Goal: Information Seeking & Learning: Learn about a topic

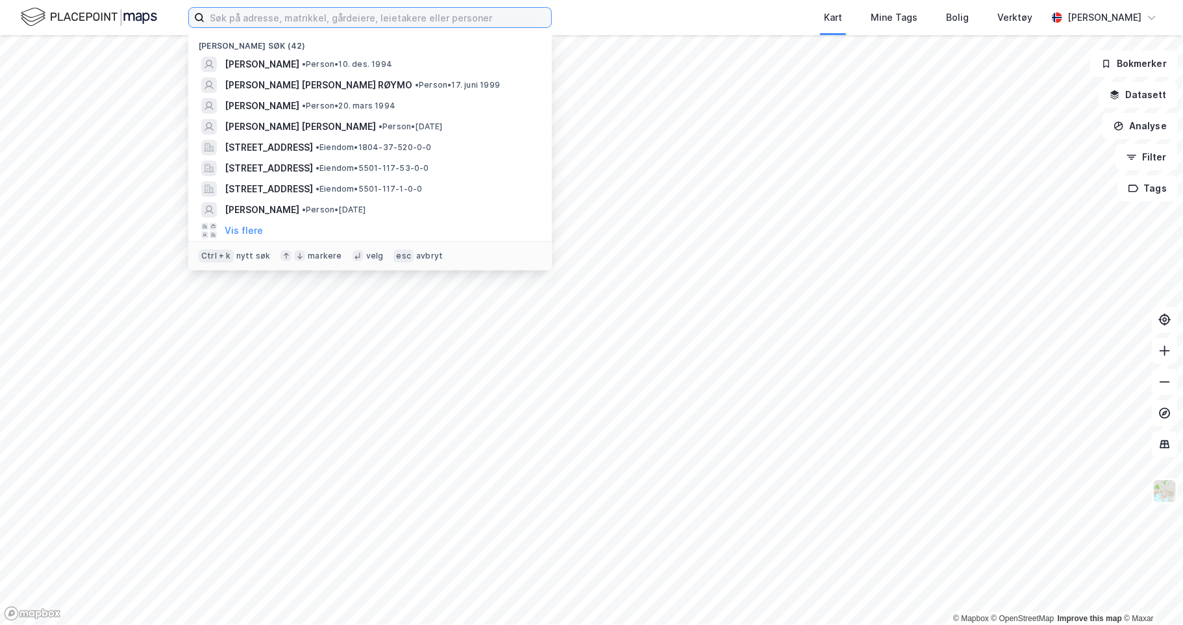
click at [309, 20] on input at bounding box center [378, 17] width 347 height 19
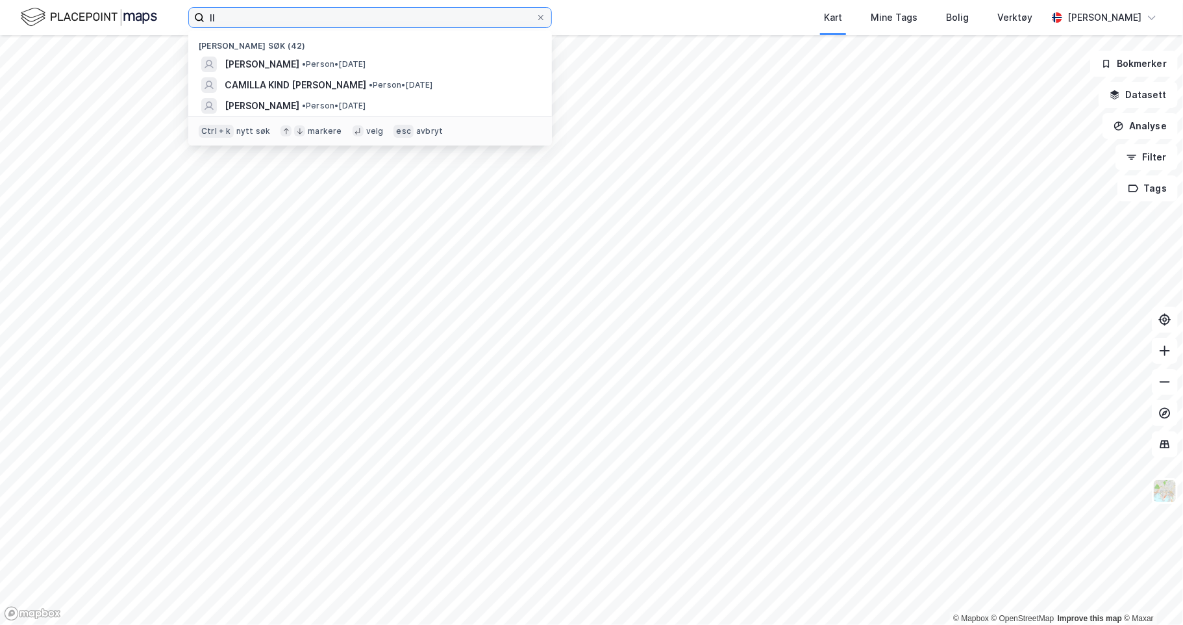
type input "ll"
click at [241, 129] on div "nytt søk" at bounding box center [253, 131] width 34 height 10
drag, startPoint x: 251, startPoint y: 18, endPoint x: 179, endPoint y: 26, distance: 71.8
click at [174, 19] on div "ll Nylige søk (42) HANNA -MARTINE SLÅTTLAND BALLER • Person • 23. apr. 1999 CAM…" at bounding box center [591, 17] width 1183 height 35
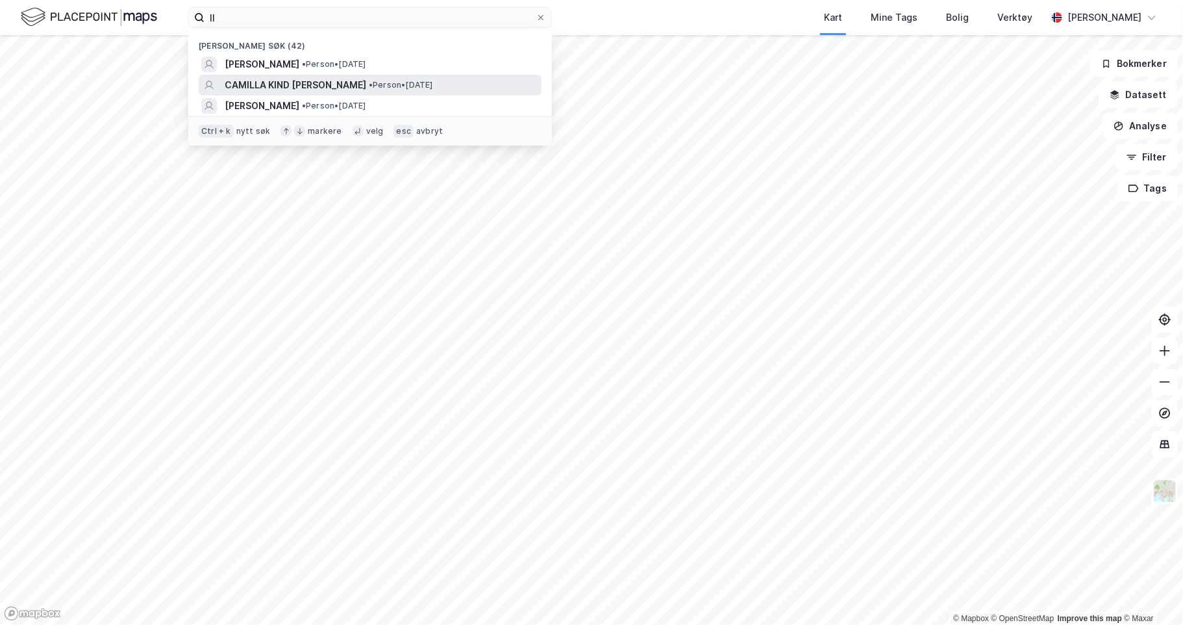
click at [304, 82] on span "CAMILLA KIND BENDIKSEN" at bounding box center [296, 85] width 142 height 16
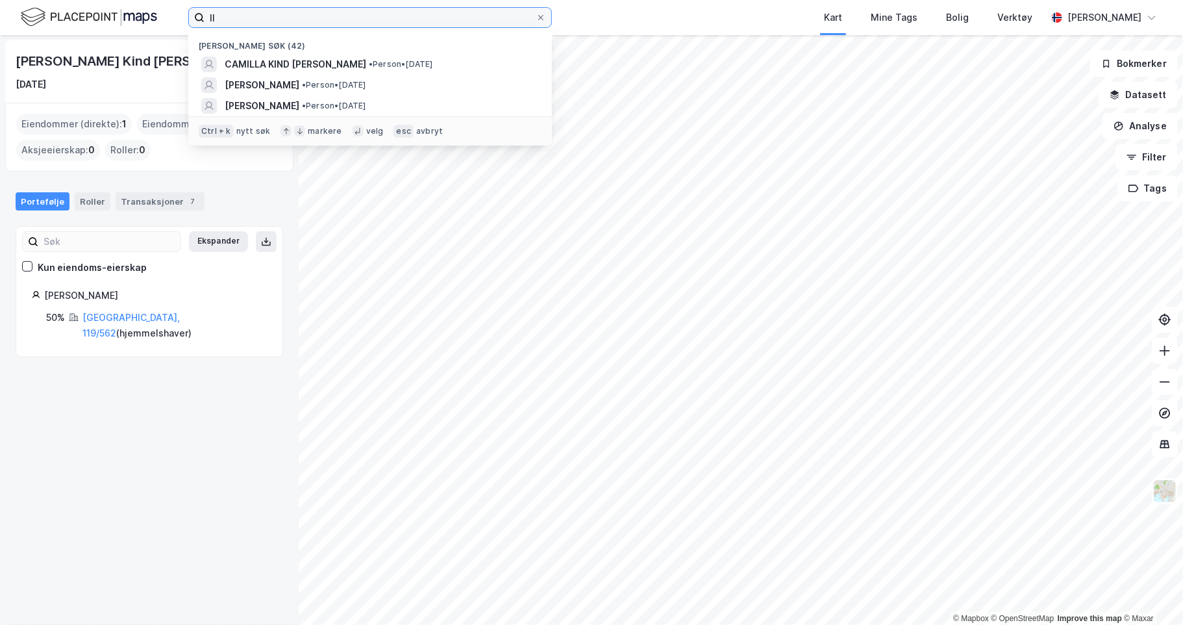
click at [286, 14] on input "ll" at bounding box center [370, 17] width 331 height 19
drag, startPoint x: 260, startPoint y: 14, endPoint x: 169, endPoint y: 2, distance: 91.1
click at [180, 8] on div "ll Nylige søk (42) CAMILLA KIND BENDIKSEN • Person • 3. apr. 1992 HANNA -MARTIN…" at bounding box center [591, 17] width 1183 height 35
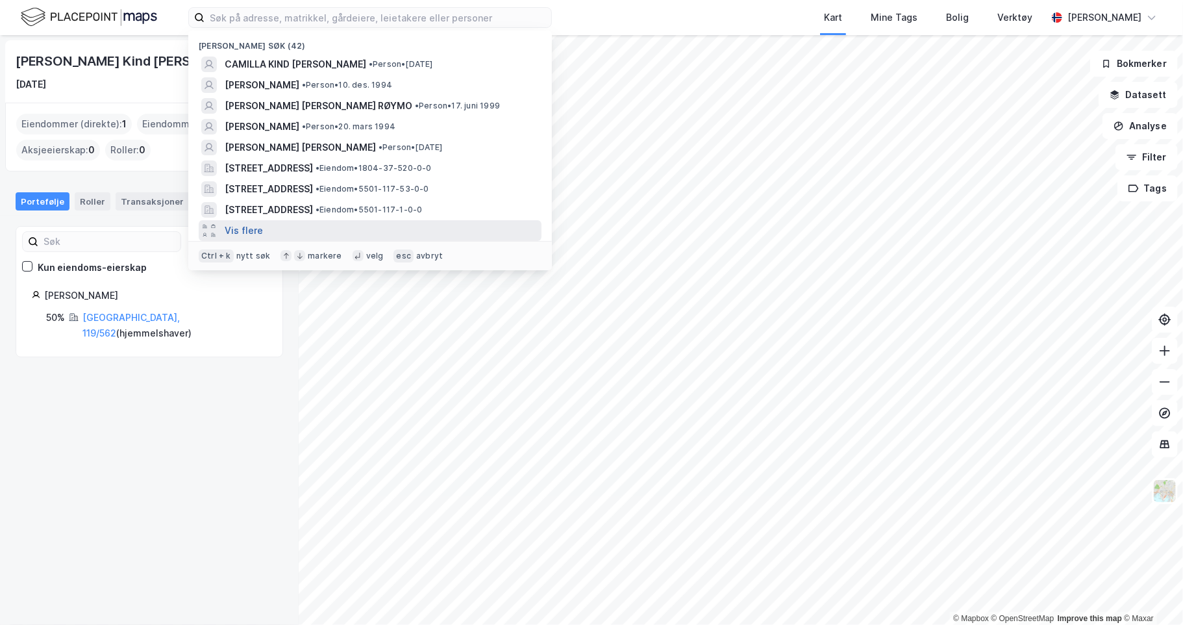
click at [243, 225] on button "Vis flere" at bounding box center [244, 231] width 38 height 16
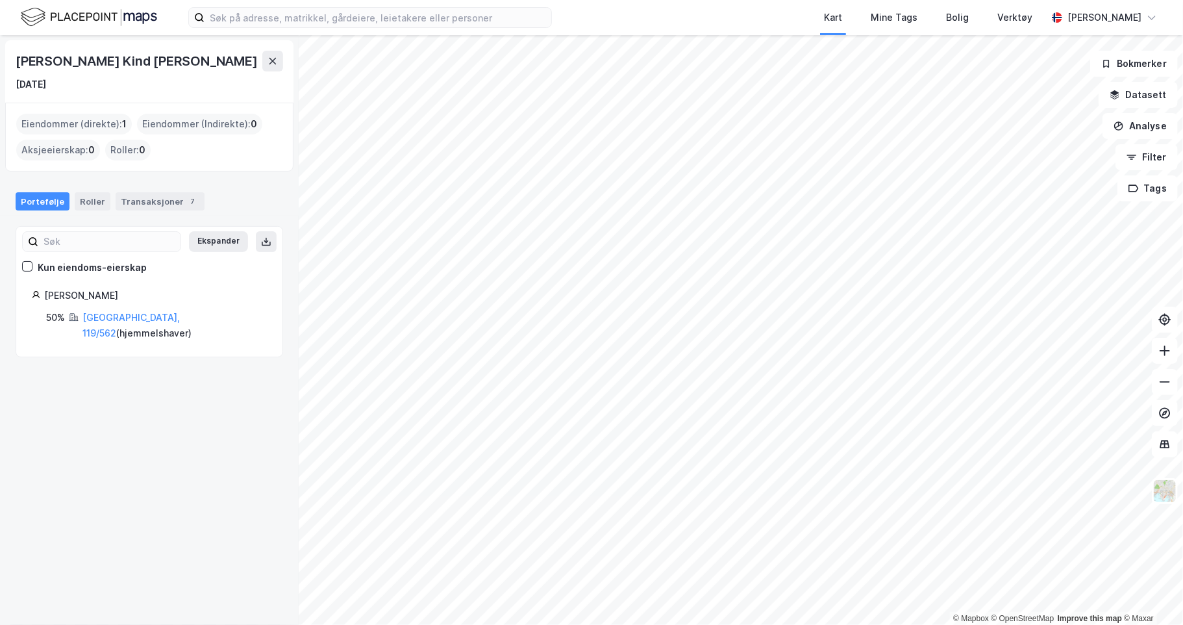
click at [119, 25] on img at bounding box center [89, 17] width 136 height 23
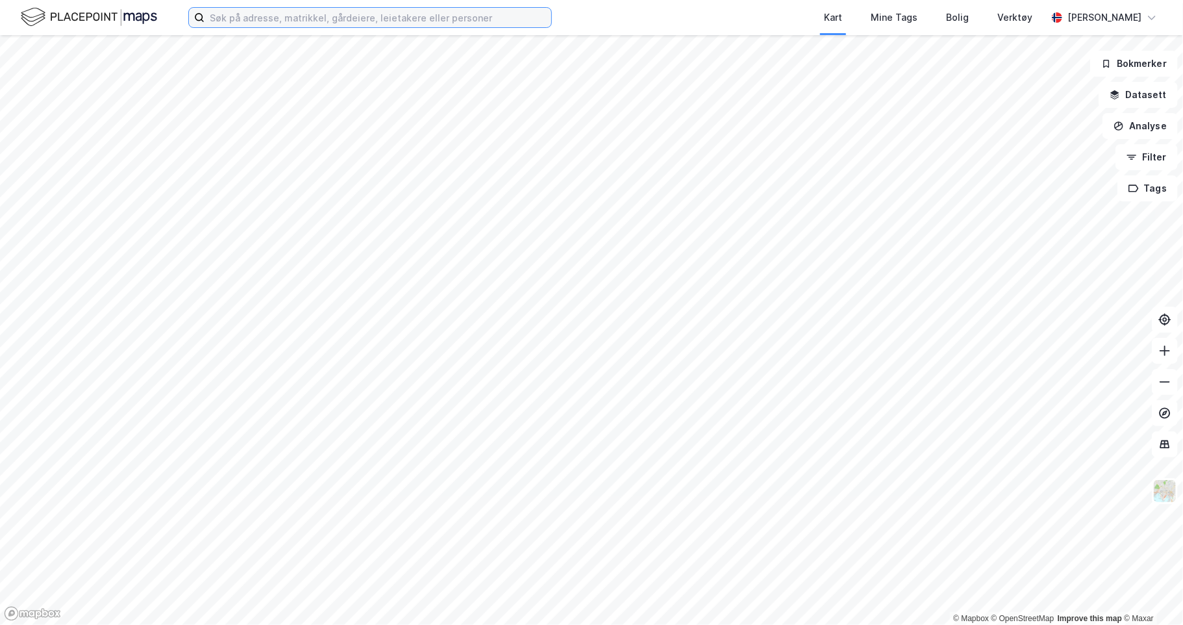
click at [256, 19] on input at bounding box center [378, 17] width 347 height 19
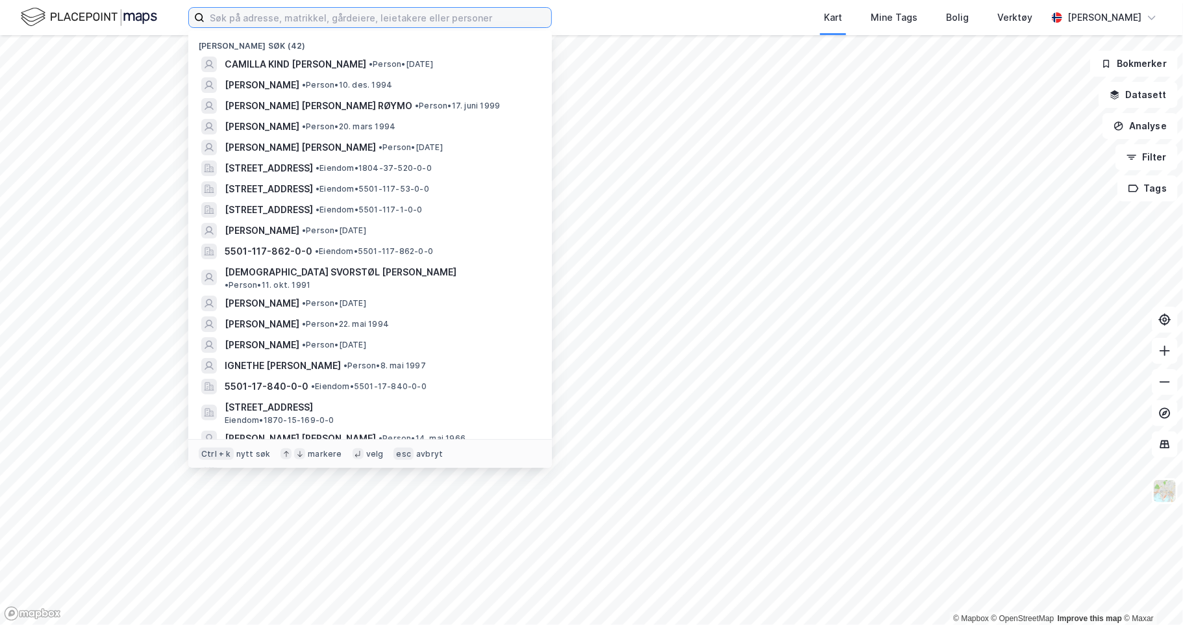
click at [371, 8] on input at bounding box center [378, 17] width 347 height 19
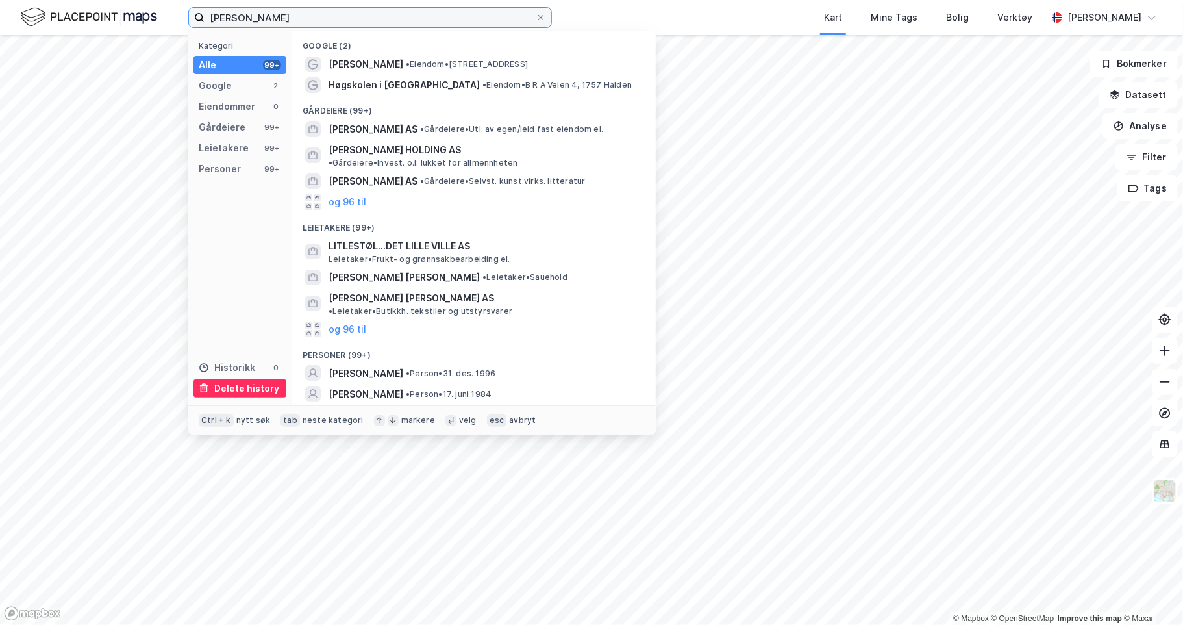
type input "Julie Olsen Hille"
click at [244, 396] on div "Delete history" at bounding box center [239, 388] width 93 height 18
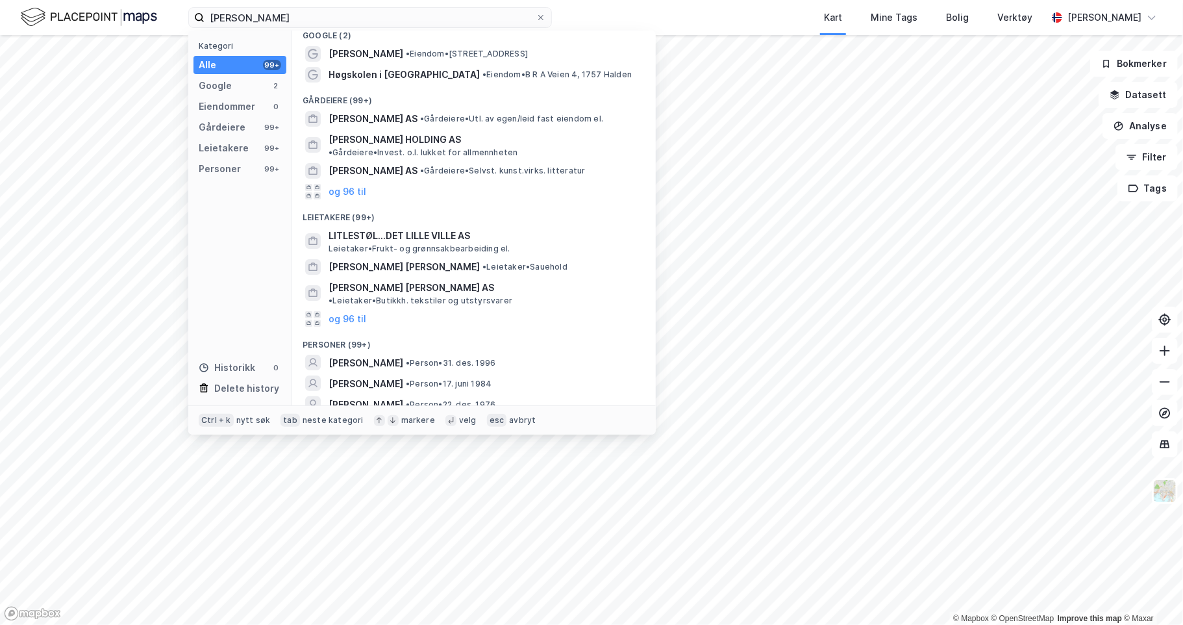
scroll to position [19, 0]
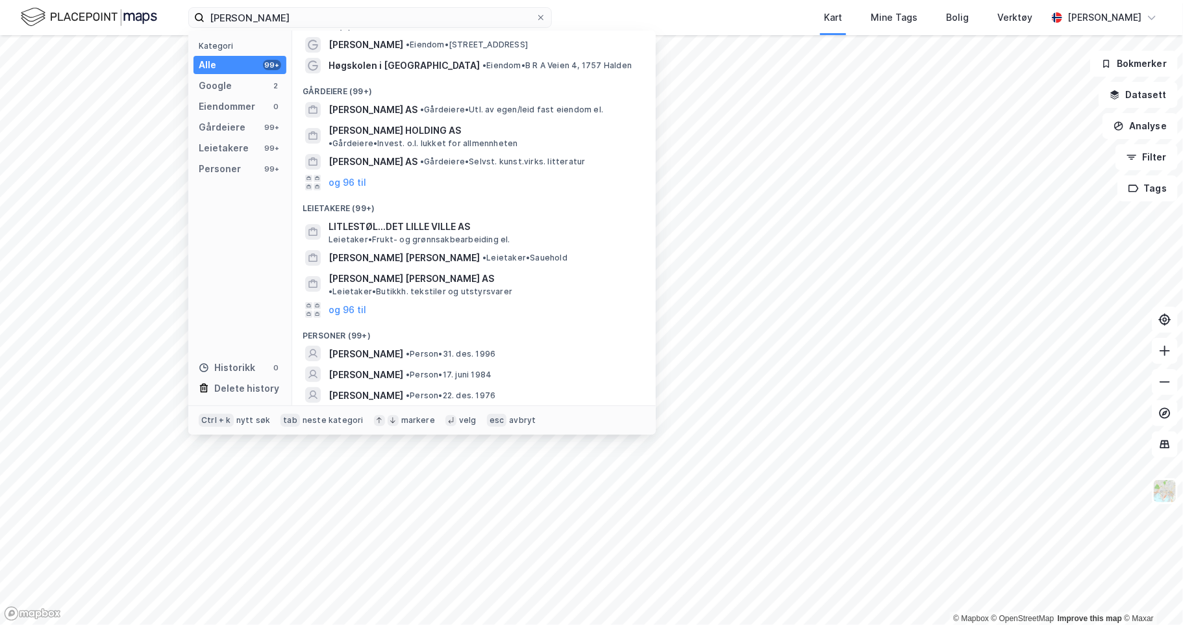
click at [84, 12] on img at bounding box center [89, 17] width 136 height 23
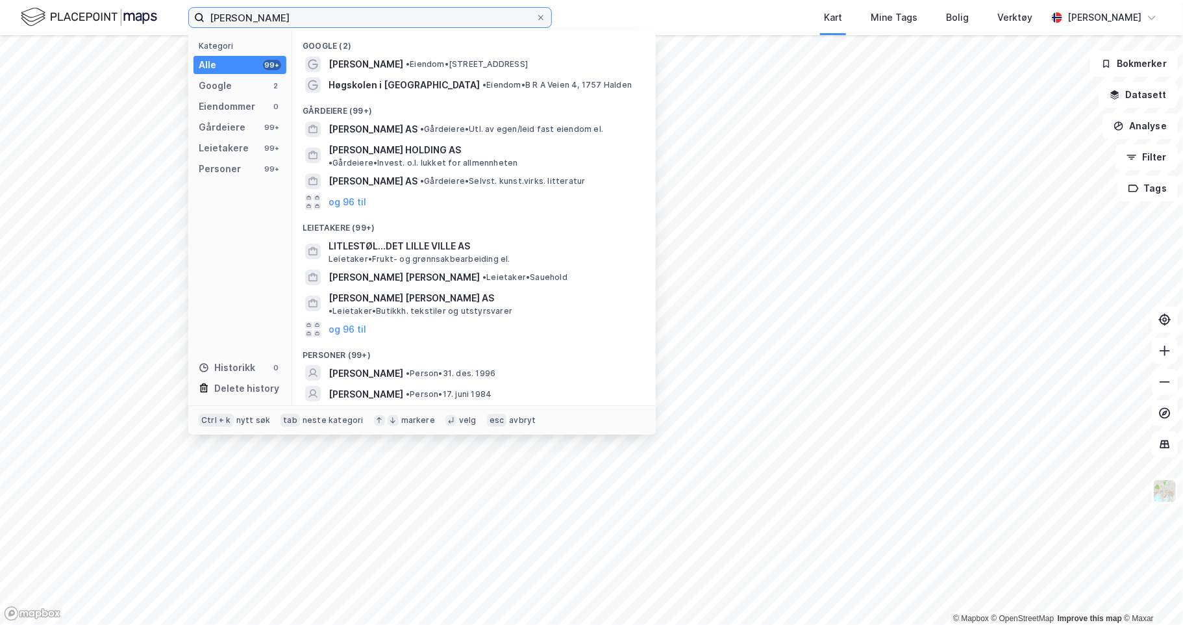
drag, startPoint x: 303, startPoint y: 17, endPoint x: 186, endPoint y: 16, distance: 116.2
click at [186, 16] on div "Julie Olsen Hille Kategori Alle 99+ Google 2 Eiendommer 0 Gårdeiere 99+ Leietak…" at bounding box center [591, 17] width 1183 height 35
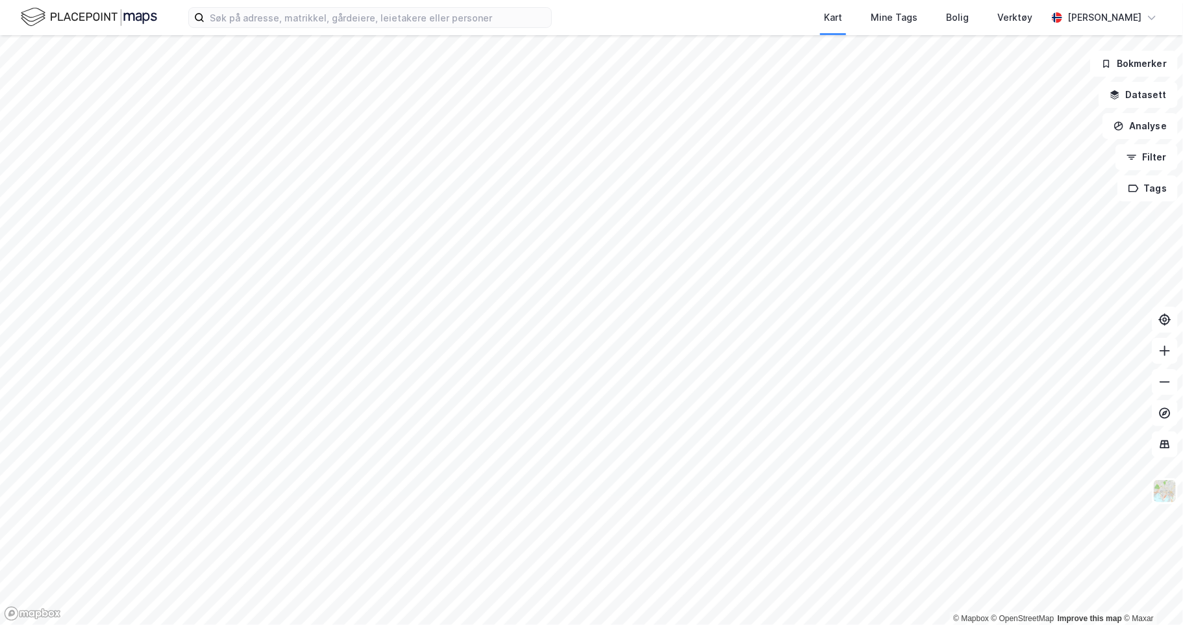
click at [598, 31] on div "Kart Mine Tags Bolig Verktøy Julie Hille" at bounding box center [591, 17] width 1183 height 35
click at [234, 17] on input at bounding box center [378, 17] width 347 height 19
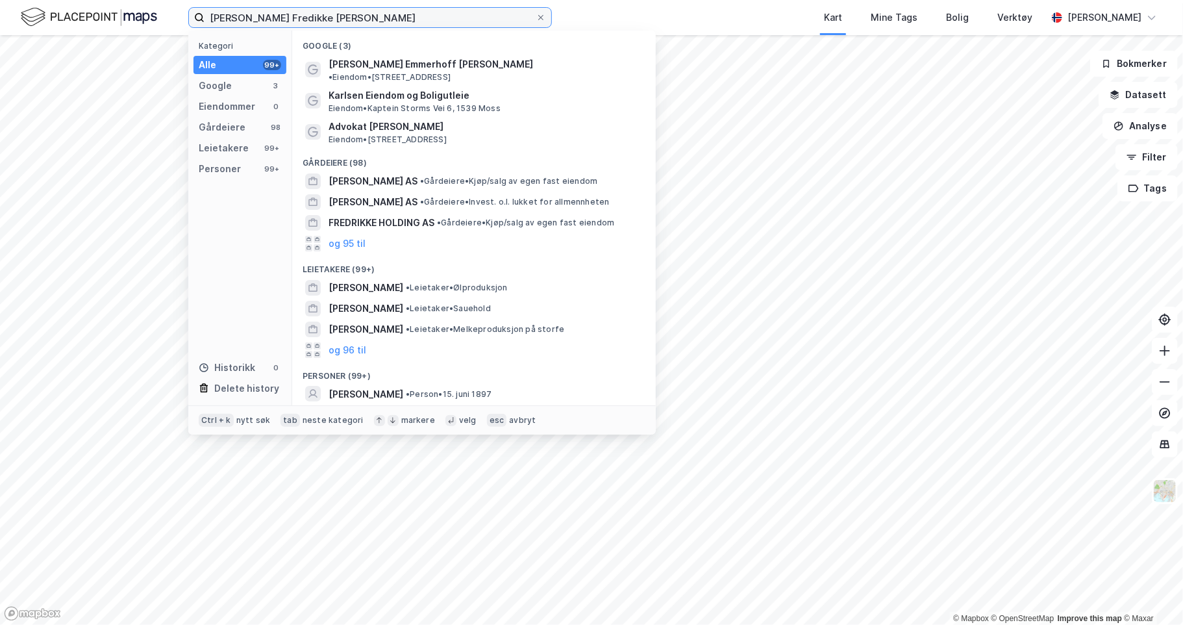
click at [275, 14] on input "Ingeborg Fredikke Karlsen" at bounding box center [370, 17] width 331 height 19
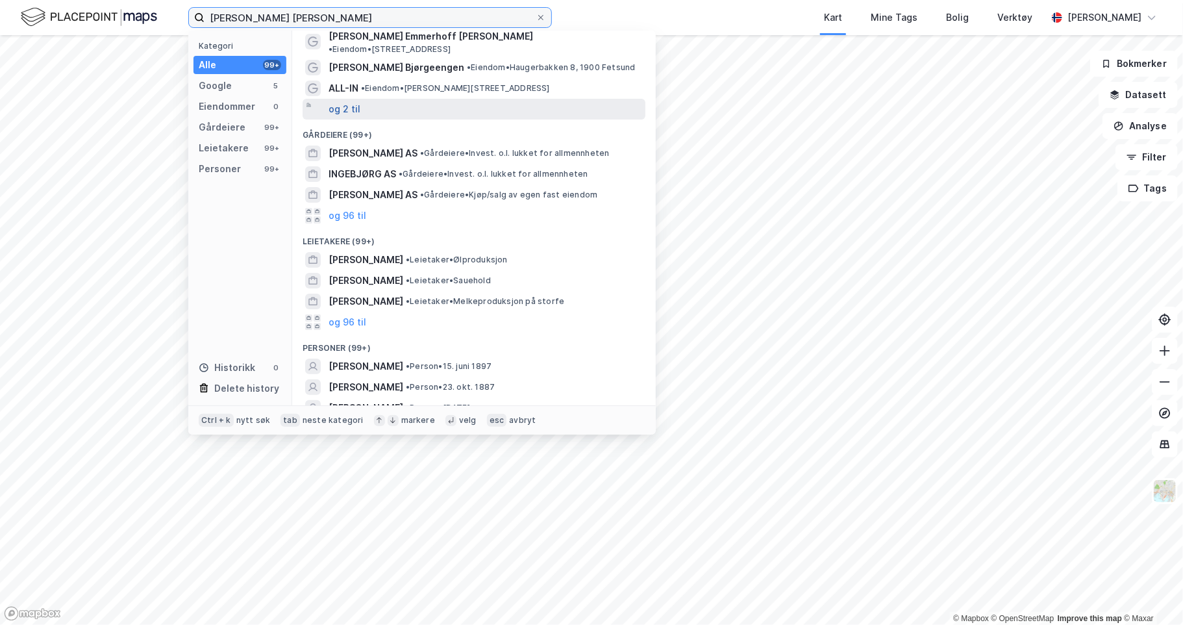
scroll to position [51, 0]
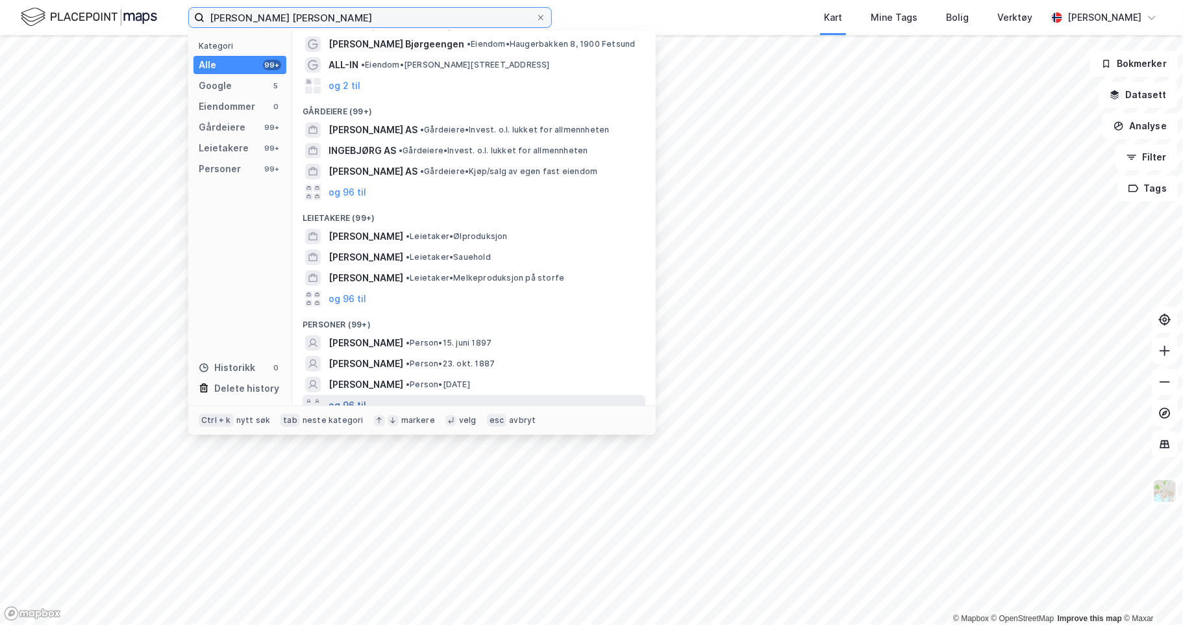
type input "Ingeborg Fredrikke Karlsen"
click at [351, 397] on button "og 96 til" at bounding box center [348, 405] width 38 height 16
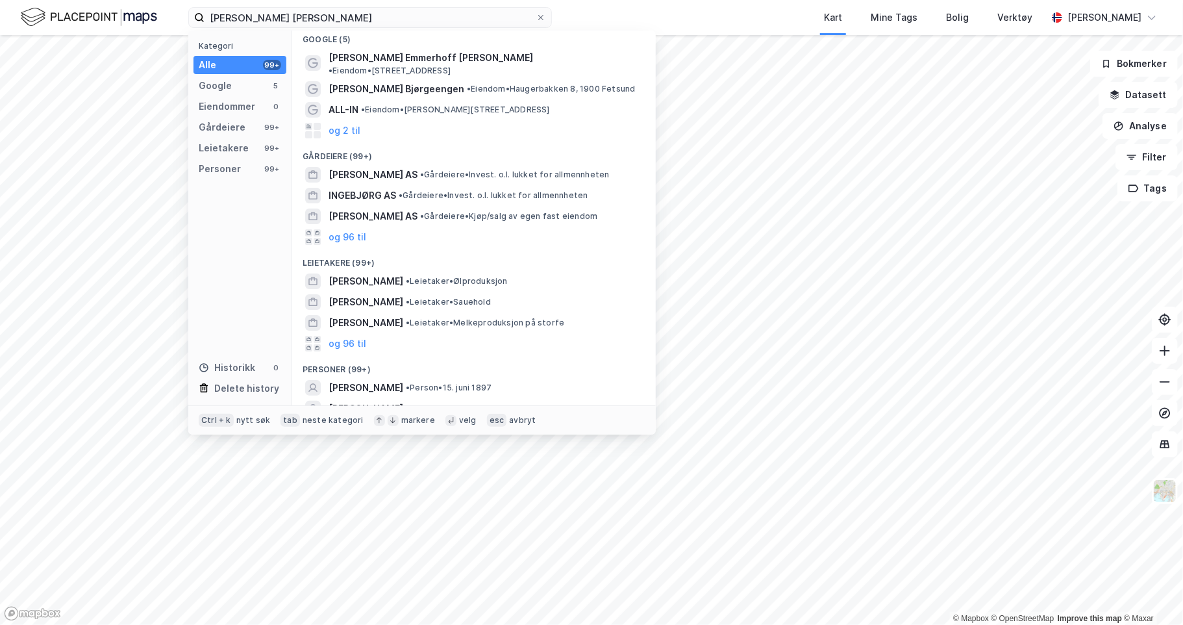
scroll to position [0, 0]
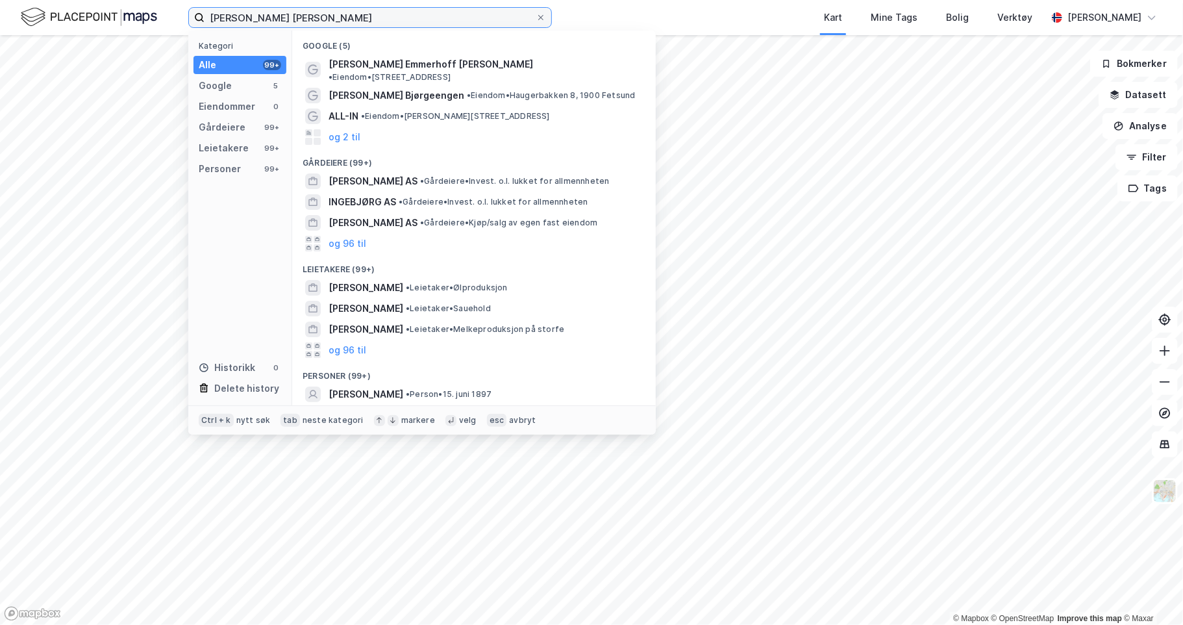
drag, startPoint x: 362, startPoint y: 12, endPoint x: 8, endPoint y: -56, distance: 360.3
click at [8, 0] on html "Ingeborg Fredrikke Karlsen Kategori Alle 99+ Google 5 Eiendommer 0 Gårdeiere 99…" at bounding box center [591, 312] width 1183 height 625
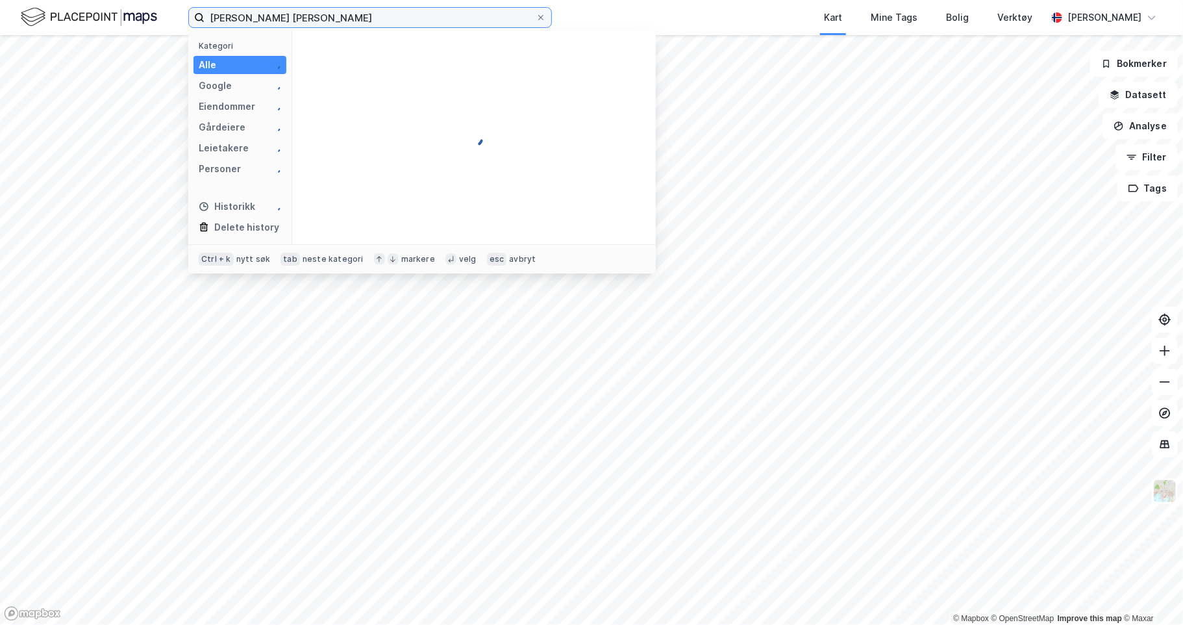
click at [253, 18] on input "Ingebord Hjelmeland Karlsen" at bounding box center [370, 17] width 331 height 19
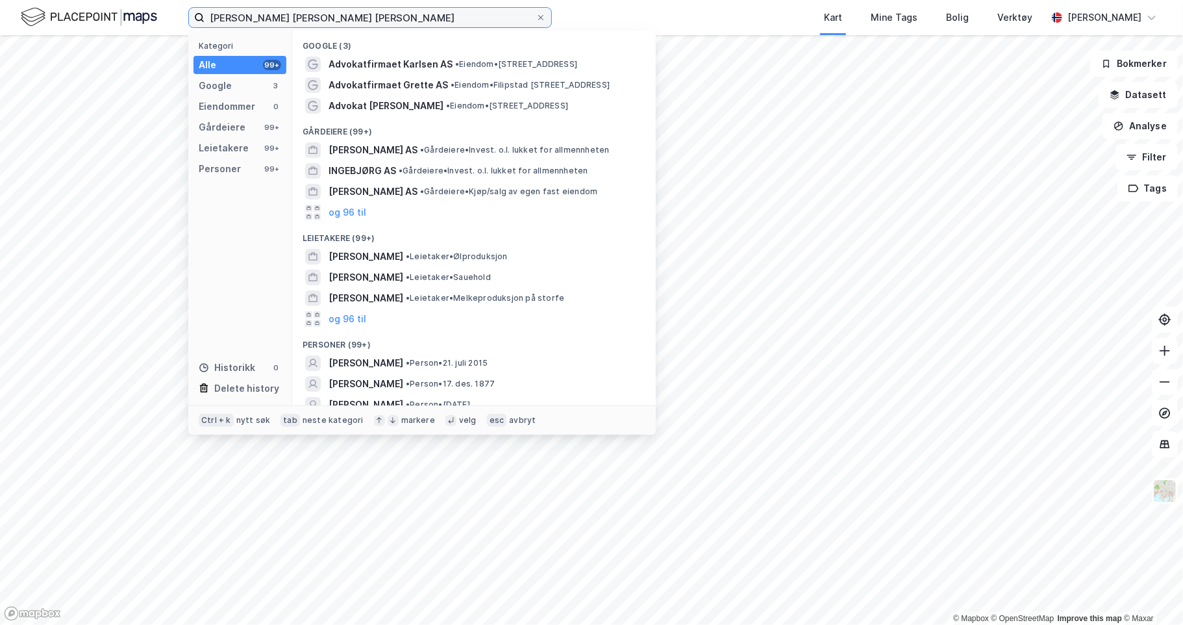
type input "Ingeborg Fredrikke Hjelmeland Karlsen"
click at [106, 10] on img at bounding box center [89, 17] width 136 height 23
drag, startPoint x: 437, startPoint y: 21, endPoint x: 106, endPoint y: 15, distance: 330.5
click at [106, 15] on div "Ingeborg Fredrikke Hjelmeland Karlsen Kategori Alle 99+ Google 3 Eiendommer 0 G…" at bounding box center [591, 17] width 1183 height 35
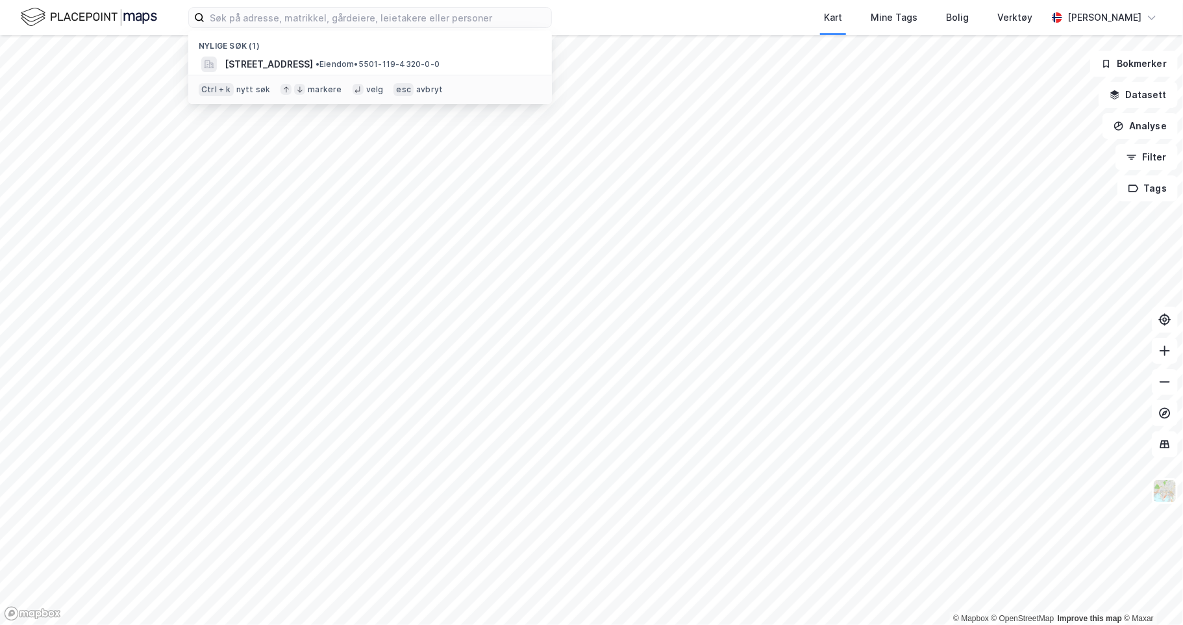
click at [603, 26] on div "Nylige søk (1) Barduvegen 1A, 9012, TROMSØ, TROMSØ • Eiendom • 5501-119-4320-0-…" at bounding box center [591, 17] width 1183 height 35
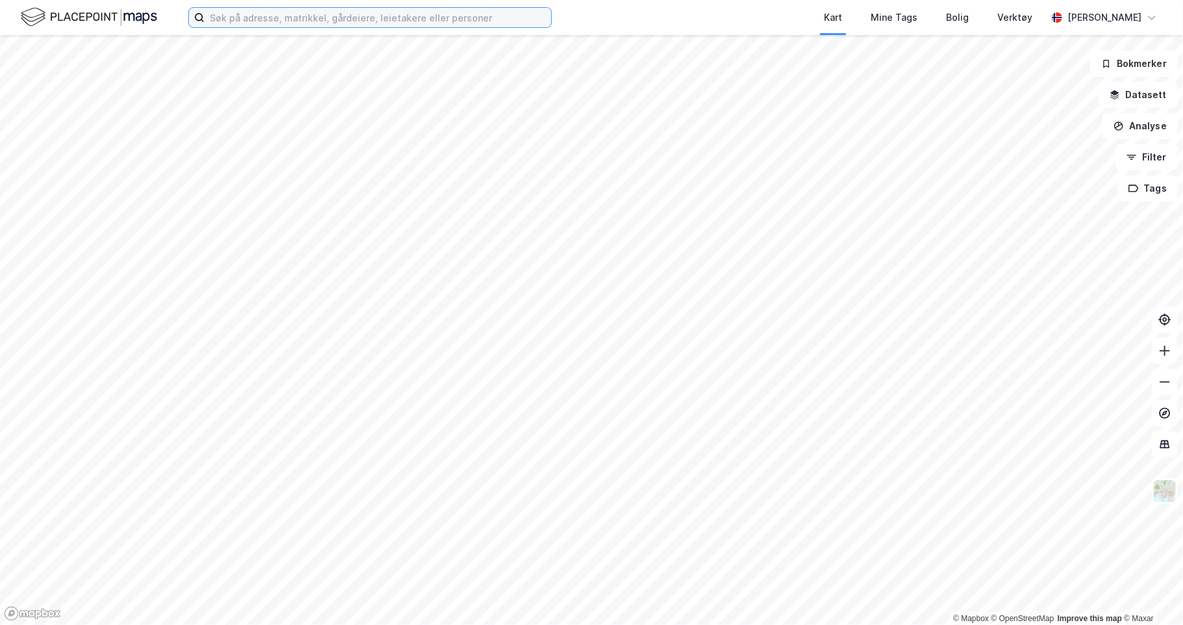
click at [264, 15] on input at bounding box center [378, 17] width 347 height 19
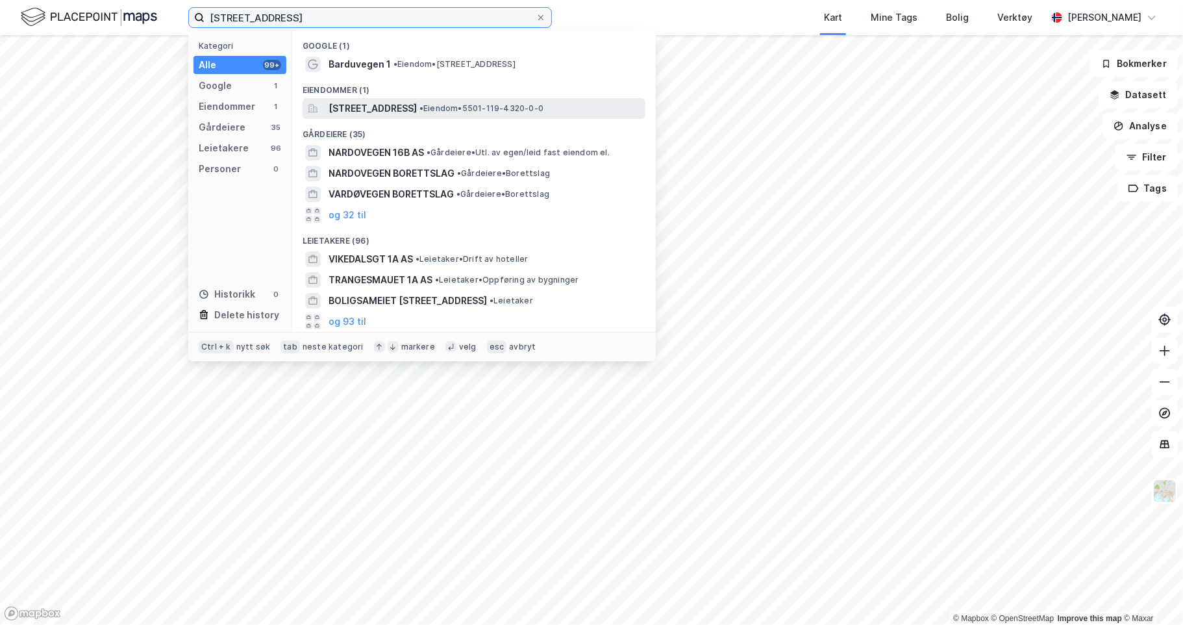
type input "[STREET_ADDRESS]"
click at [362, 108] on span "[STREET_ADDRESS]" at bounding box center [373, 109] width 88 height 16
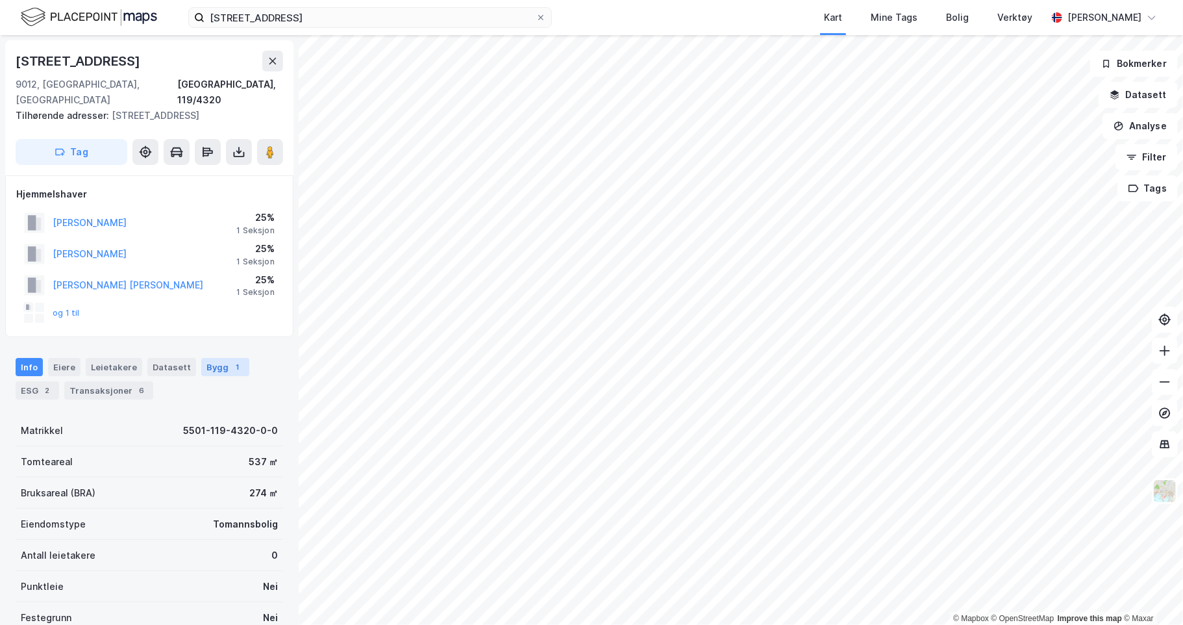
click at [203, 358] on div "Bygg 1" at bounding box center [225, 367] width 48 height 18
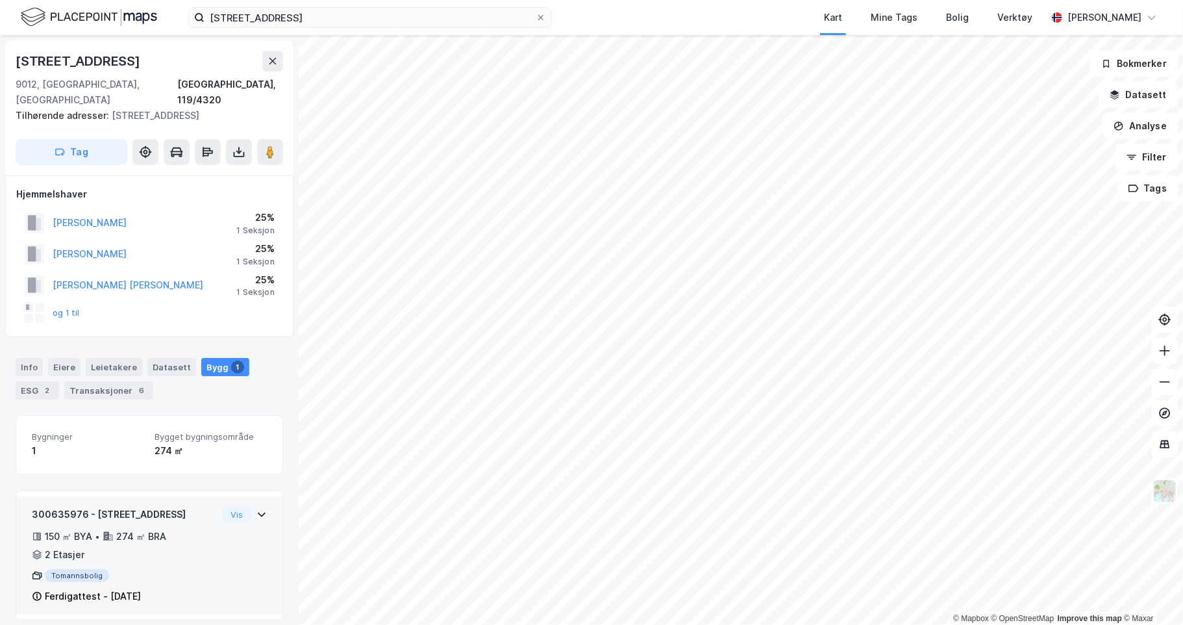
click at [256, 509] on icon at bounding box center [261, 514] width 10 height 10
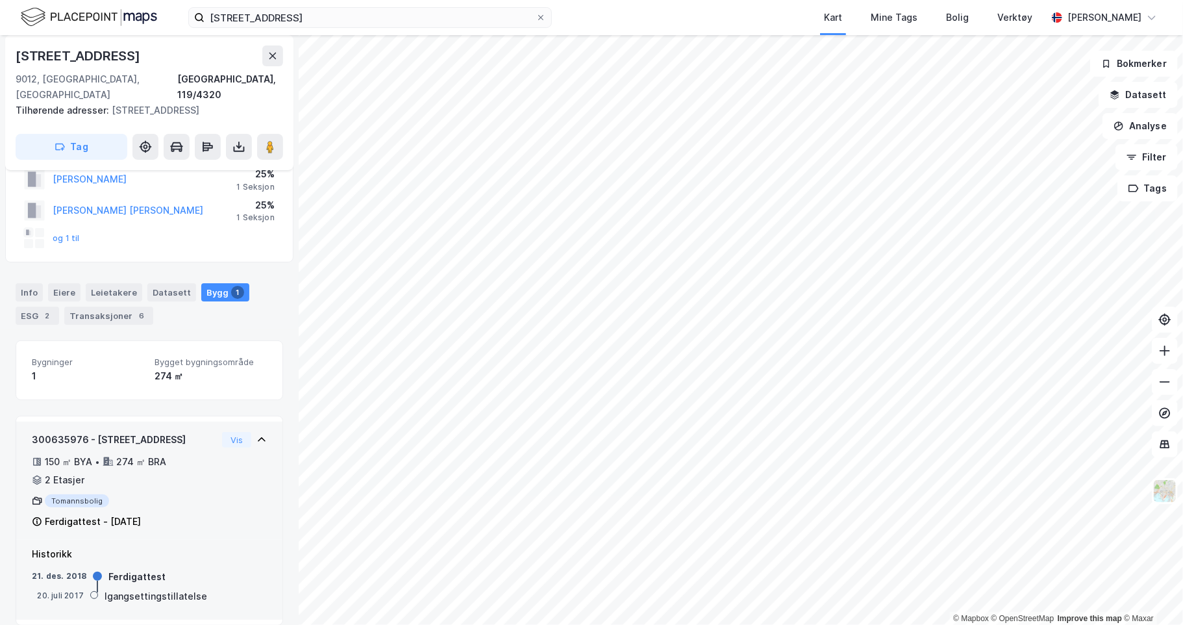
click at [256, 434] on icon at bounding box center [261, 439] width 10 height 10
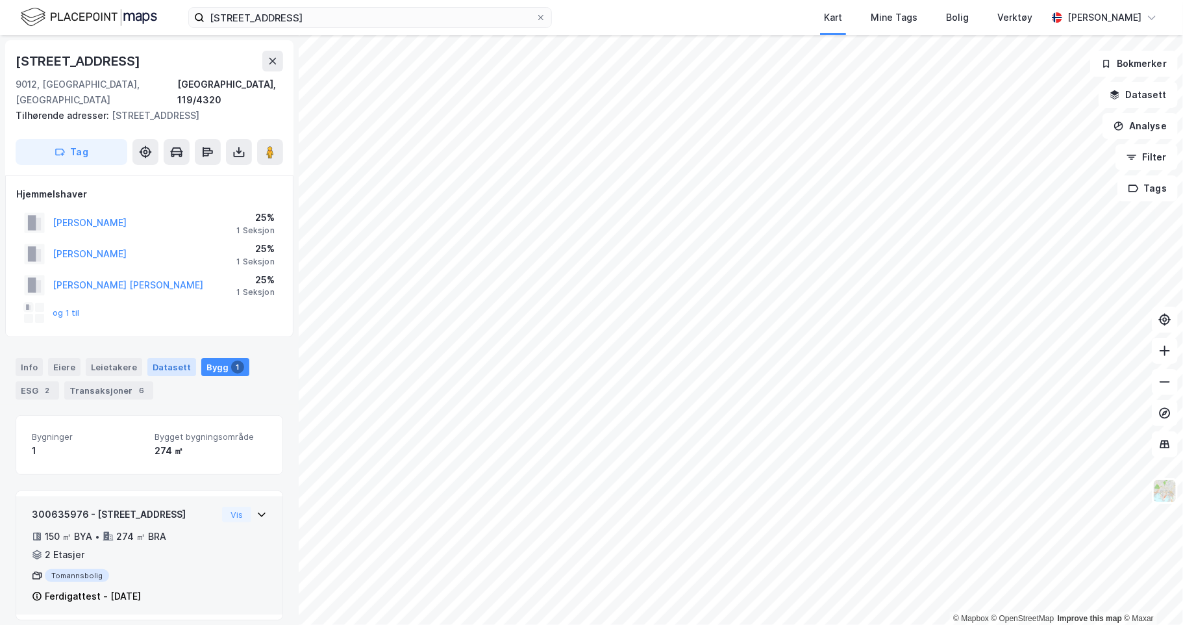
click at [169, 358] on div "Datasett" at bounding box center [171, 367] width 49 height 18
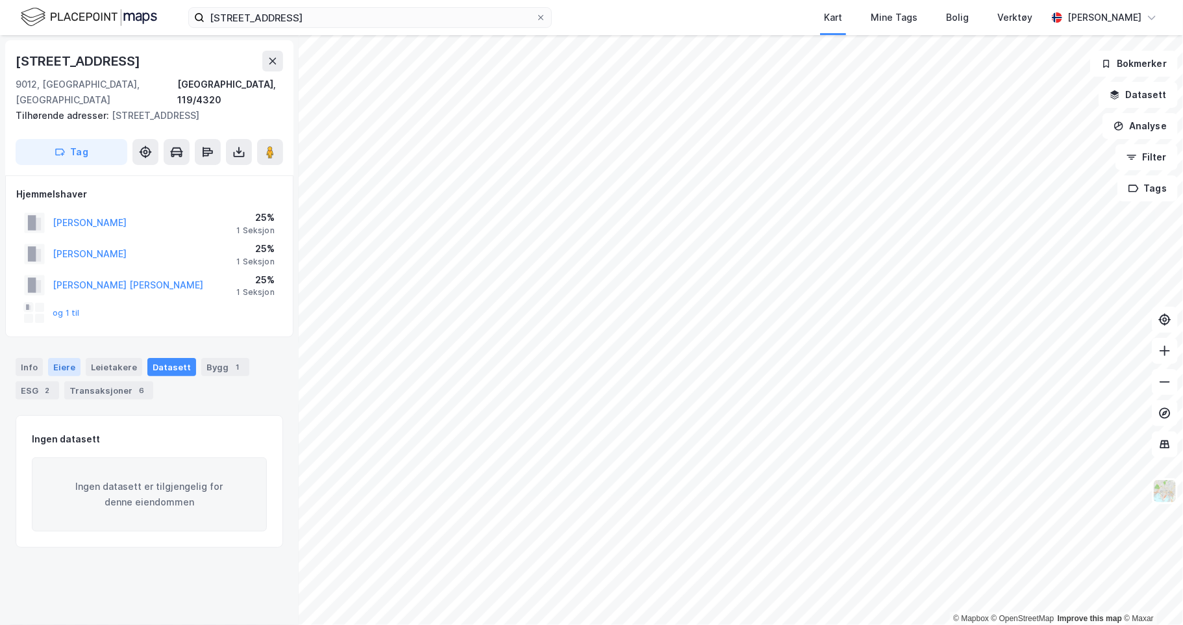
click at [48, 358] on div "Eiere" at bounding box center [64, 367] width 32 height 18
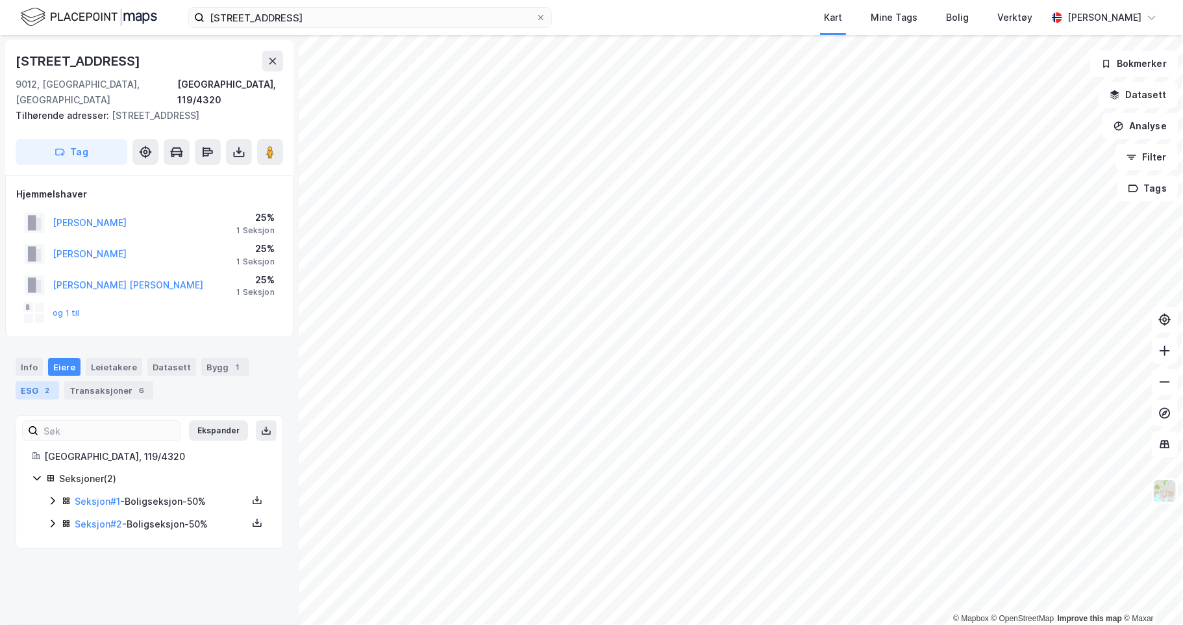
click at [31, 381] on div "ESG 2" at bounding box center [37, 390] width 43 height 18
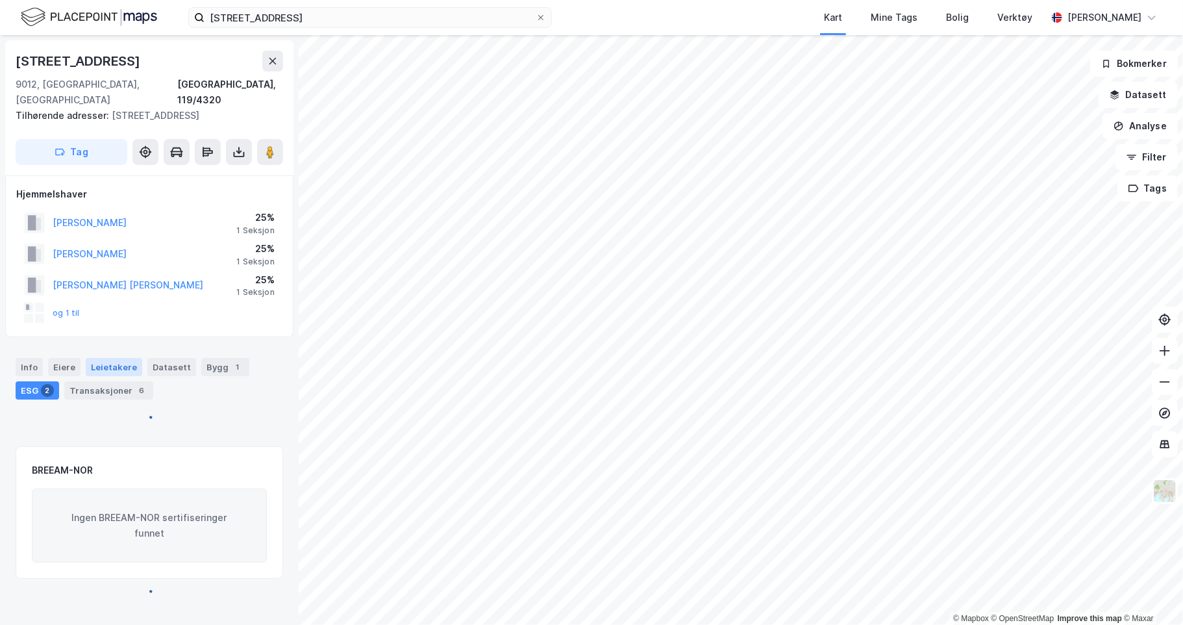
click at [108, 358] on div "Leietakere" at bounding box center [114, 367] width 56 height 18
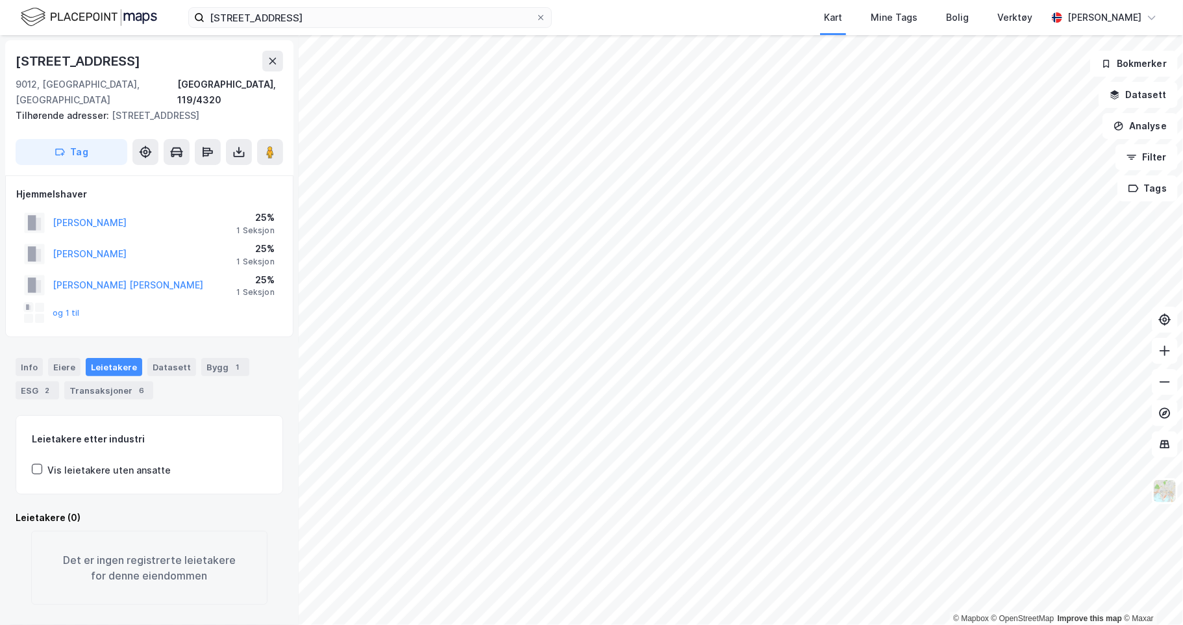
click at [1, 375] on div "Info [PERSON_NAME] Datasett Bygg 1 ESG 2 Transaksjoner 6" at bounding box center [149, 373] width 299 height 62
click at [36, 381] on div "ESG 2" at bounding box center [37, 390] width 43 height 18
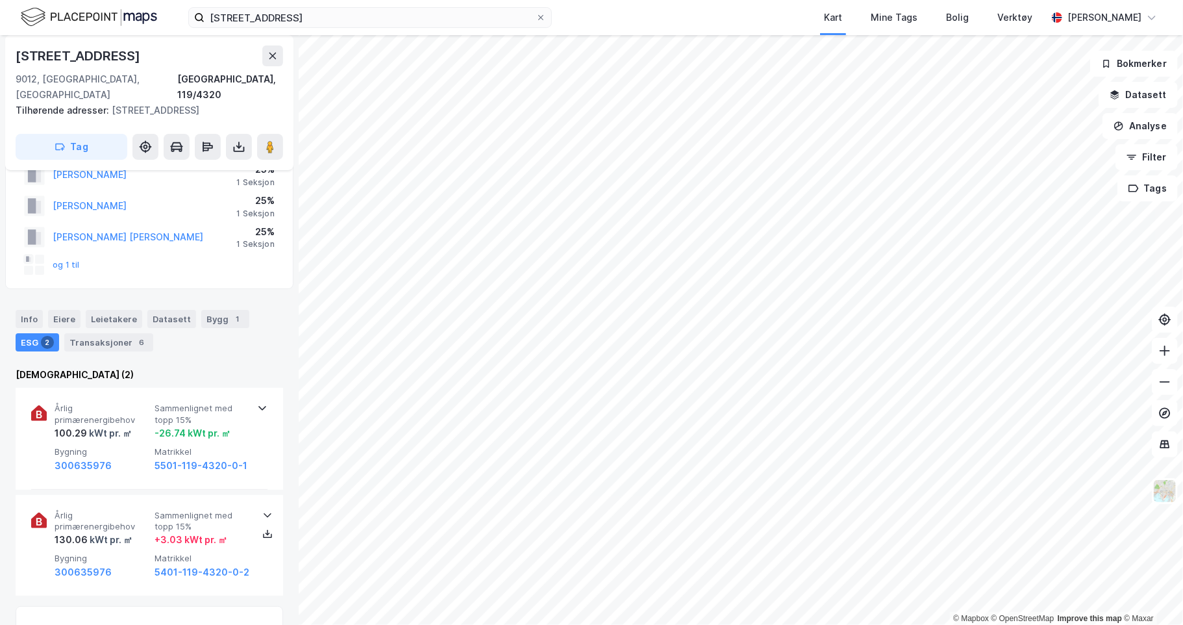
scroll to position [43, 0]
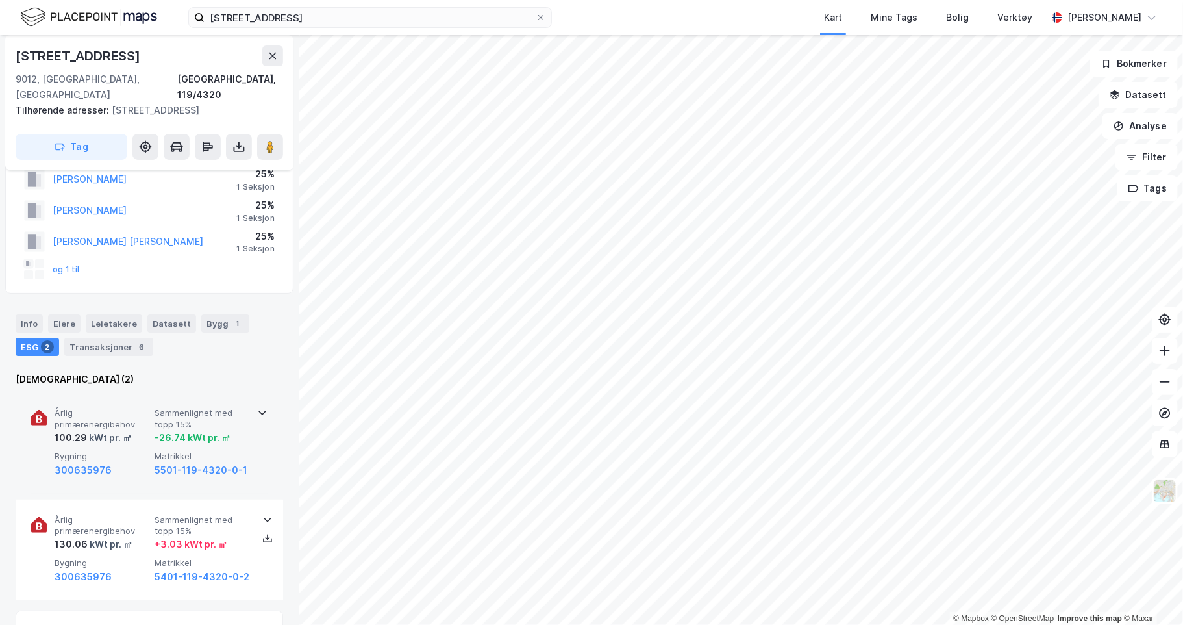
click at [247, 403] on div "Årlig primærenergibehov 100.29 kWt pr. ㎡ Sammenlignet med topp 15% -26.74 kWt p…" at bounding box center [149, 442] width 236 height 101
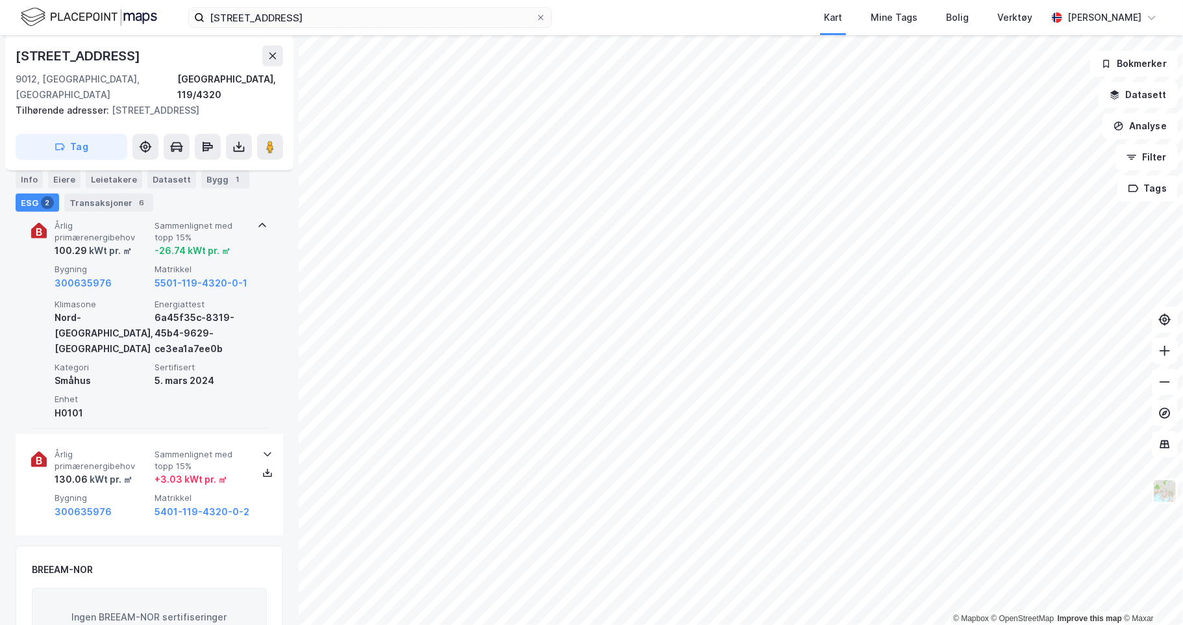
scroll to position [238, 0]
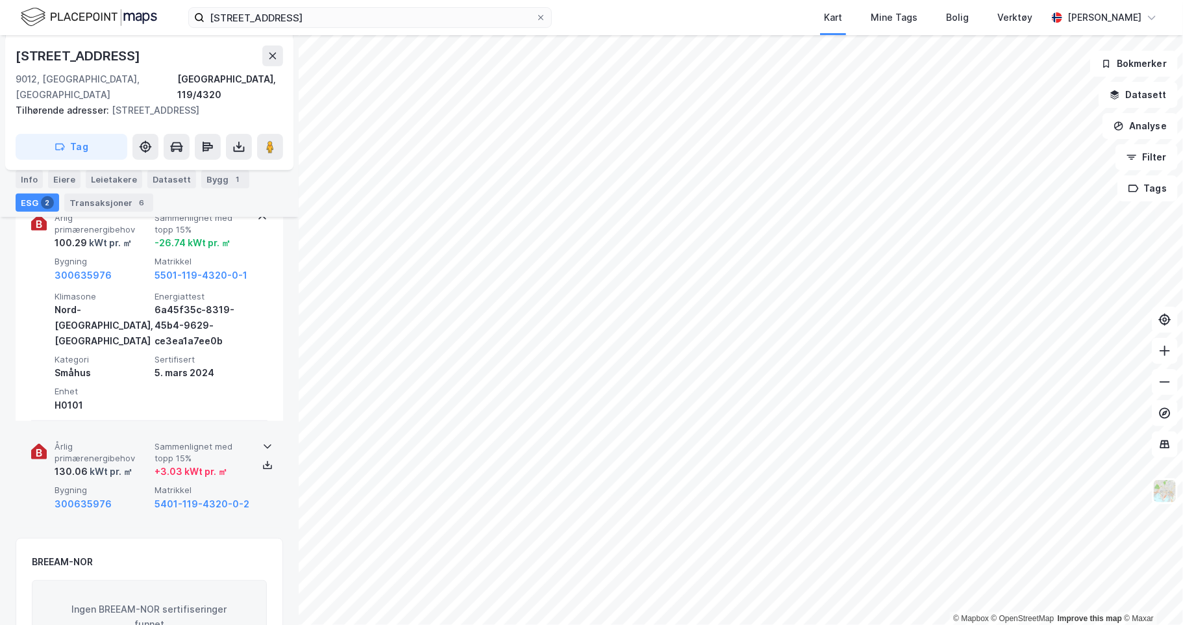
click at [257, 439] on div at bounding box center [262, 457] width 10 height 36
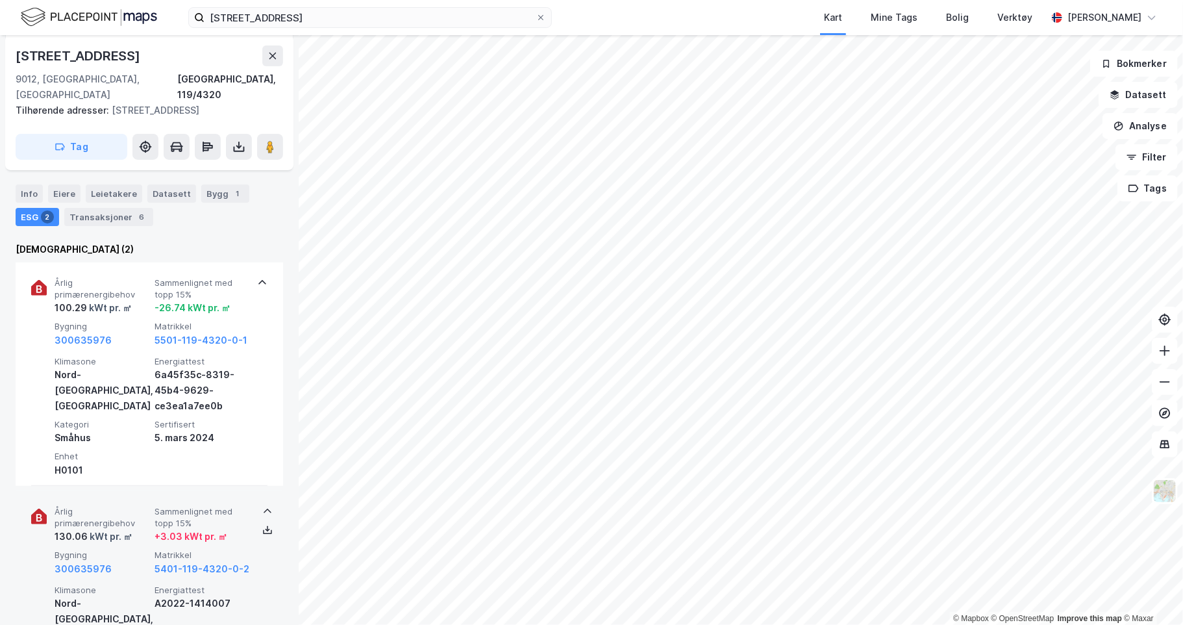
scroll to position [108, 0]
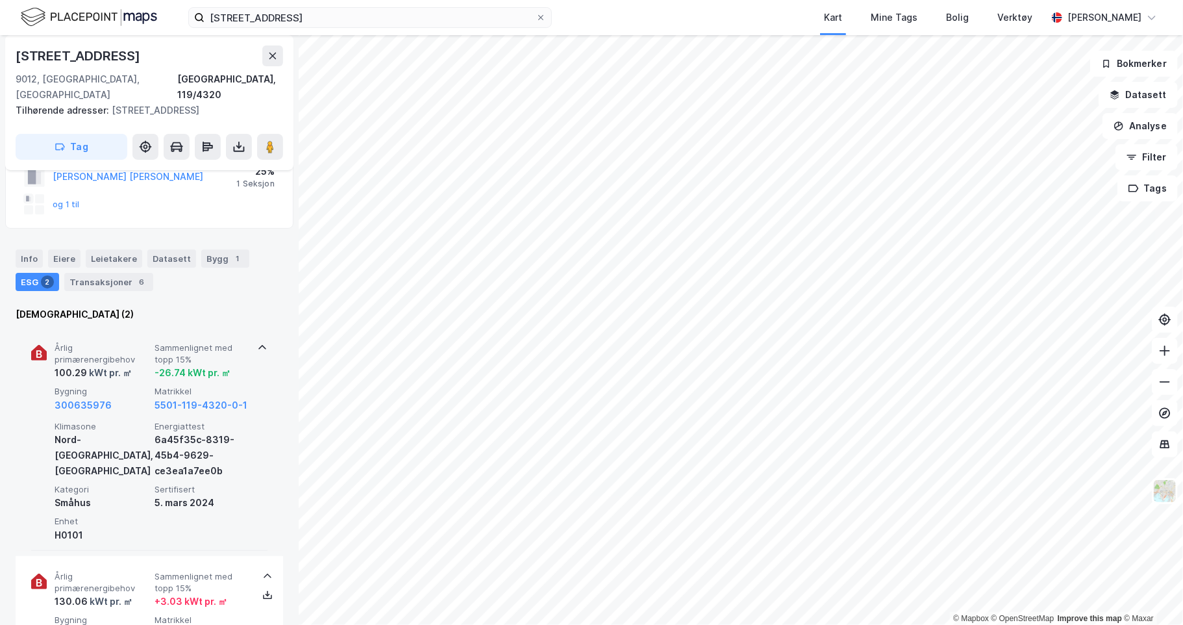
click at [247, 336] on div "Årlig primærenergibehov 100.29 kWt pr. ㎡ Sammenlignet med topp 15% -26.74 kWt p…" at bounding box center [149, 438] width 236 height 223
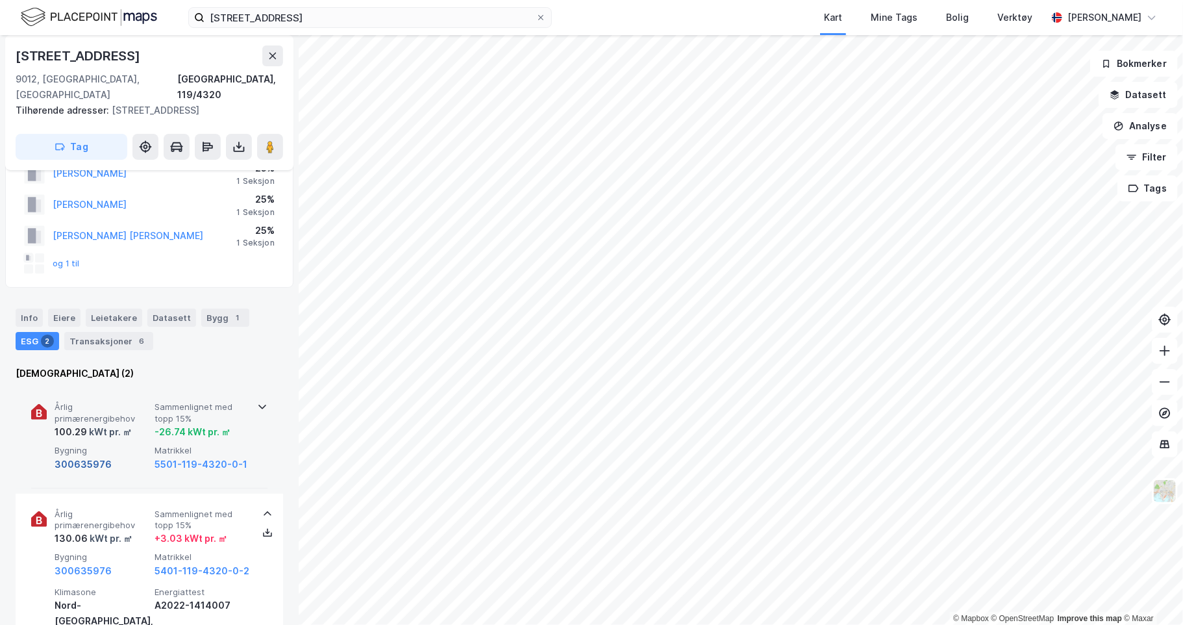
scroll to position [0, 0]
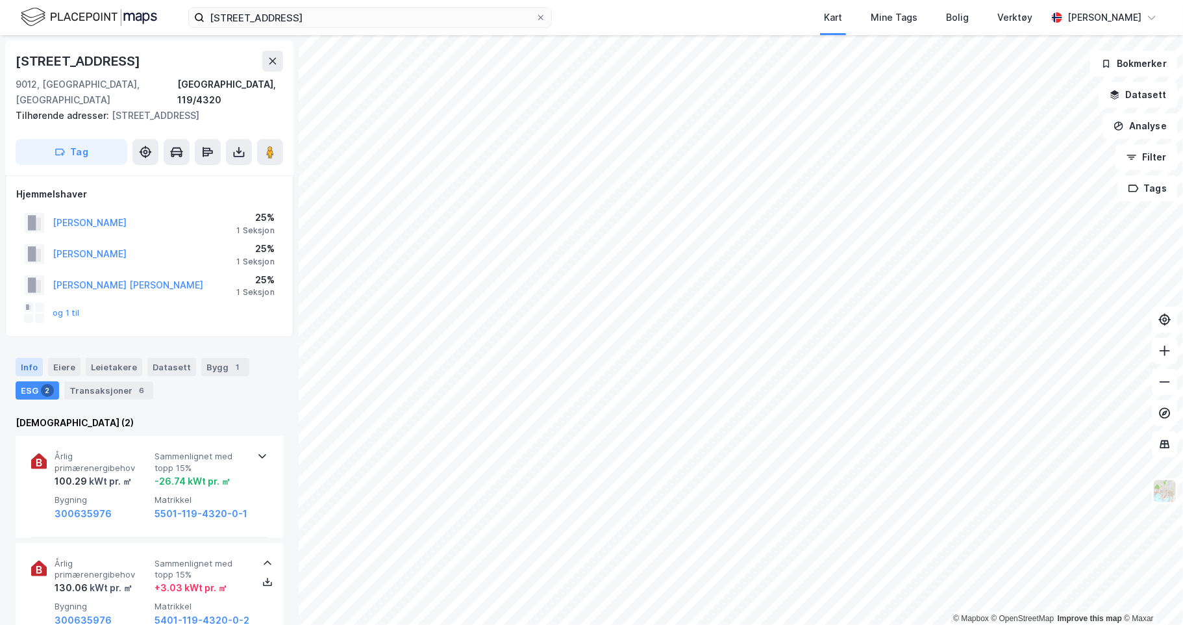
click at [36, 358] on div "Info" at bounding box center [29, 367] width 27 height 18
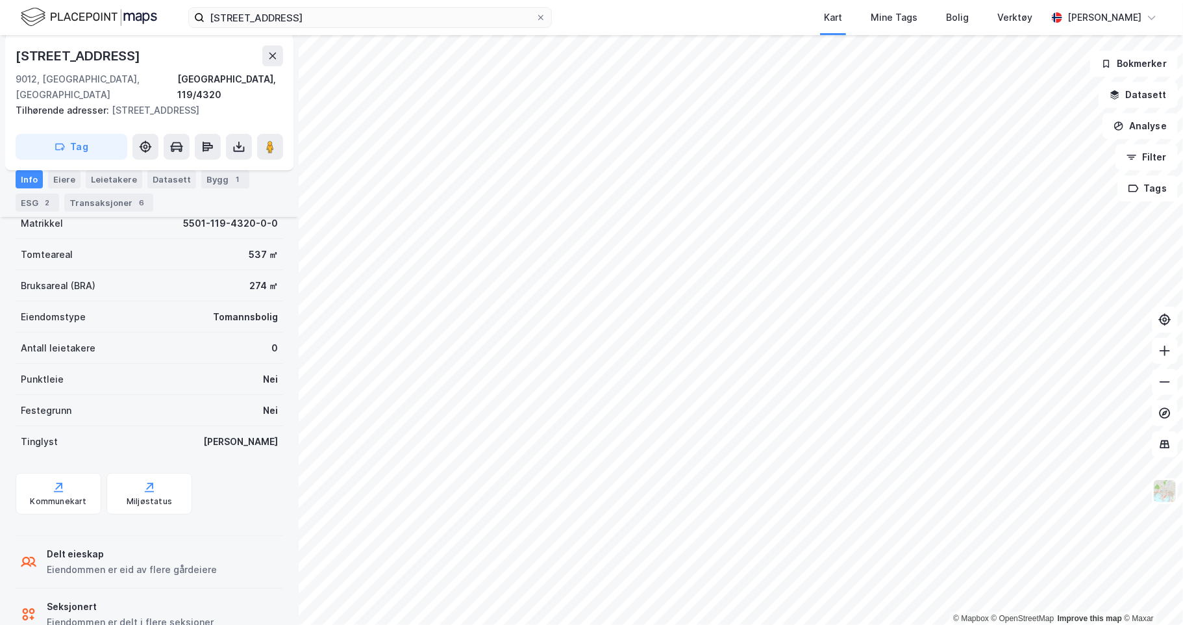
scroll to position [228, 0]
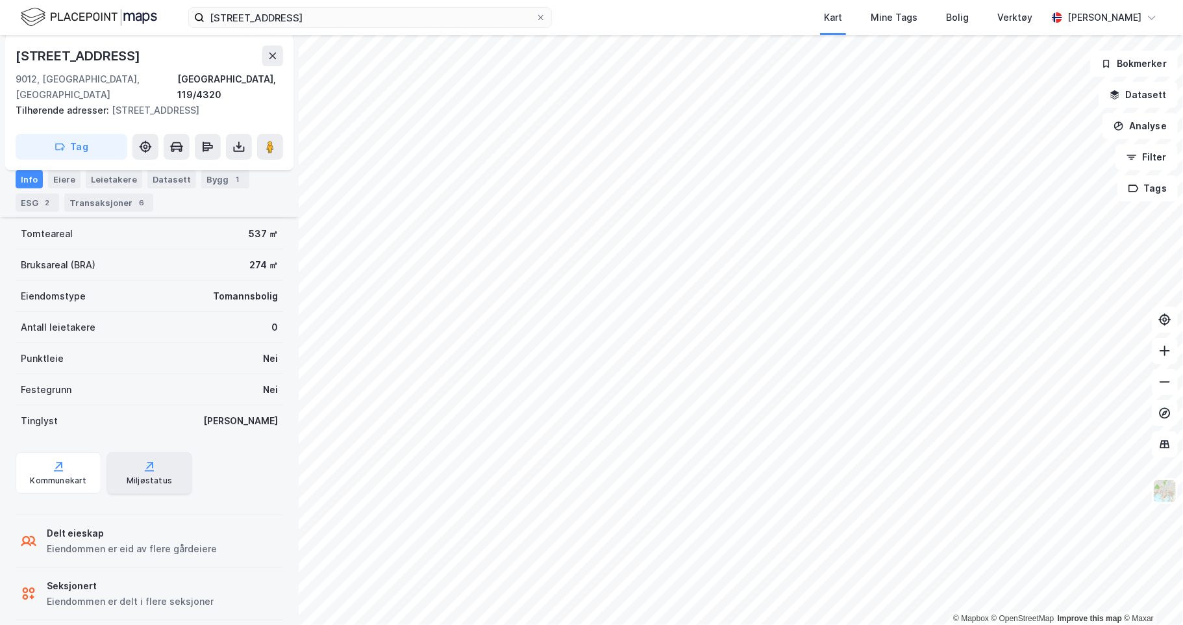
click at [161, 475] on div "Miljøstatus" at bounding box center [149, 480] width 45 height 10
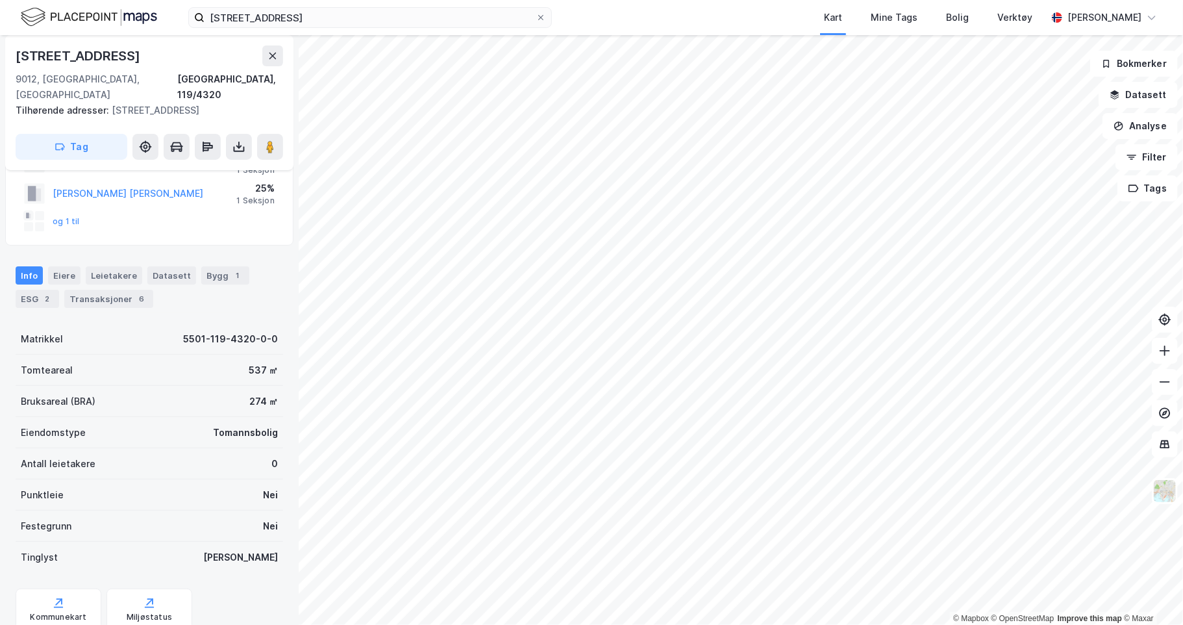
scroll to position [0, 0]
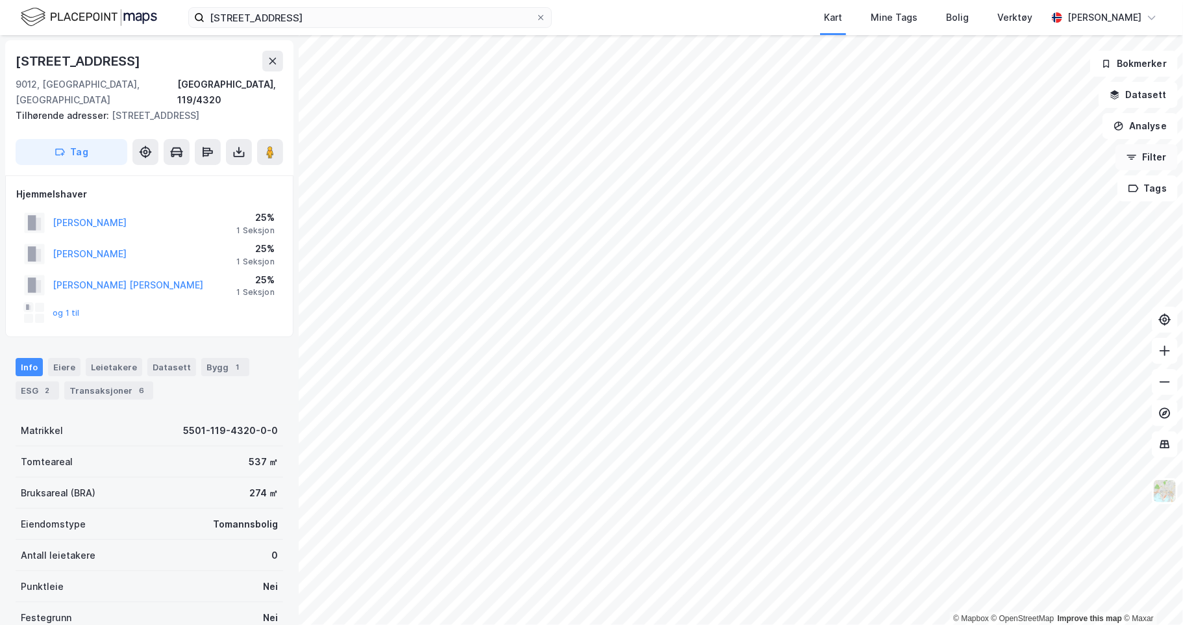
click at [1149, 159] on button "Filter" at bounding box center [1146, 157] width 62 height 26
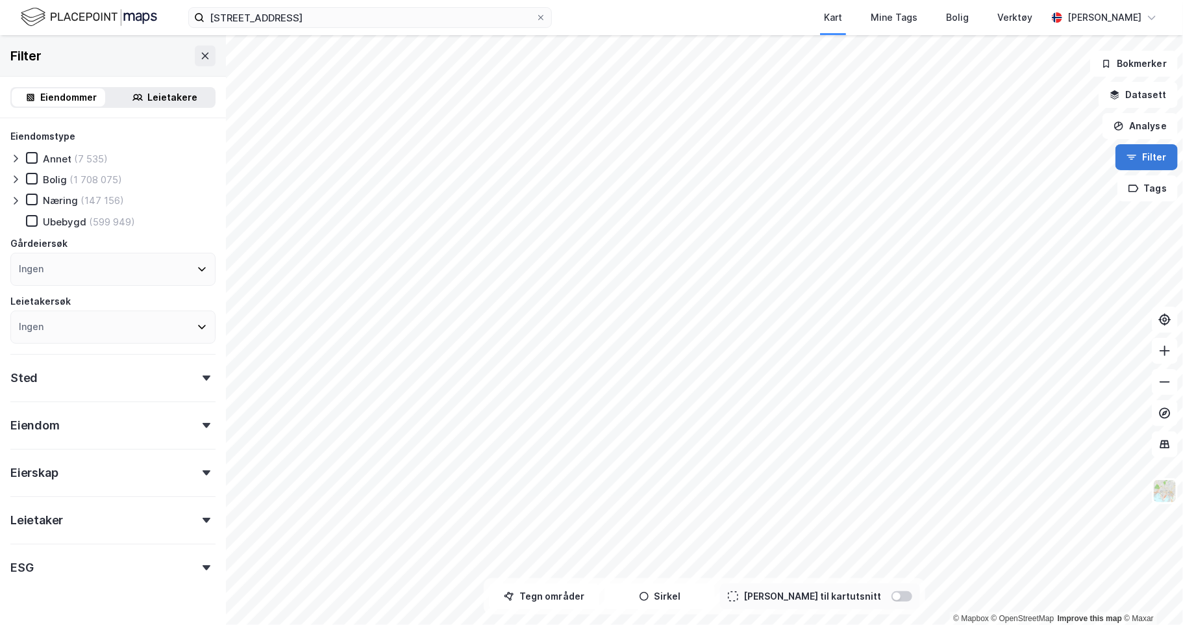
click at [1149, 159] on button "Filter" at bounding box center [1146, 157] width 62 height 26
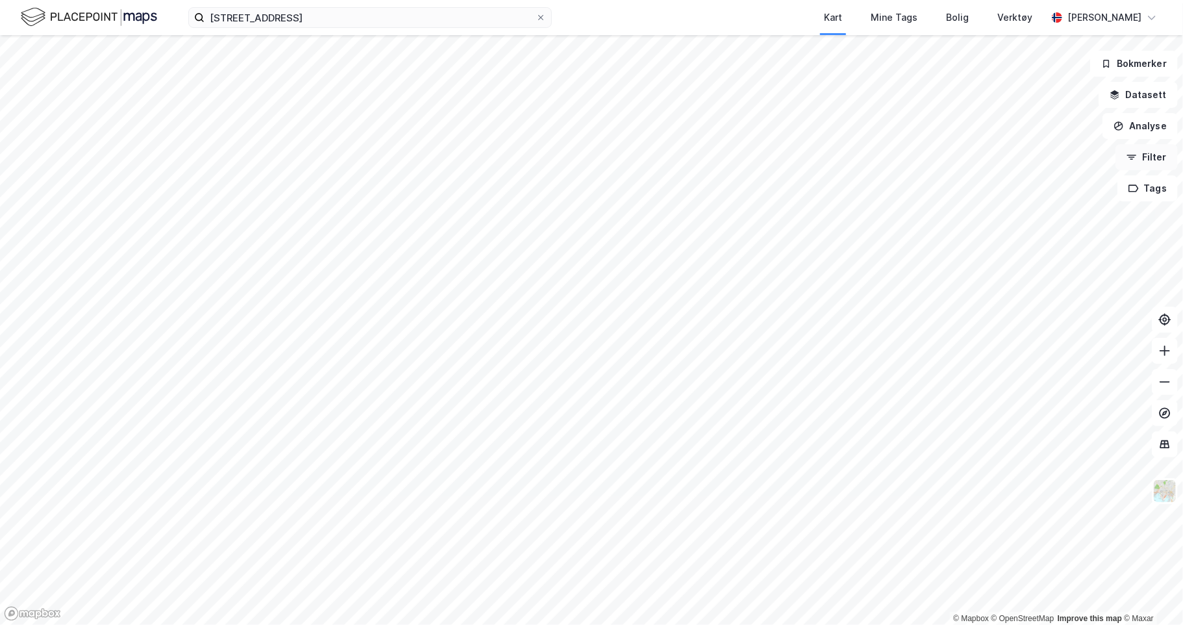
click at [1149, 159] on button "Filter" at bounding box center [1146, 157] width 62 height 26
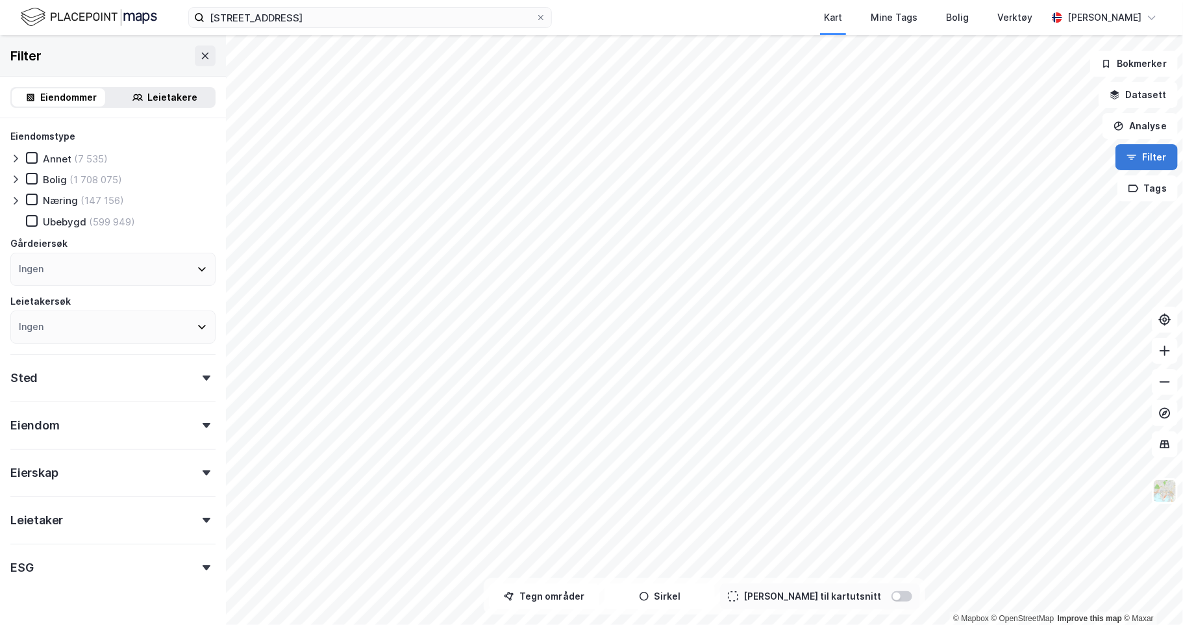
click at [1149, 159] on button "Filter" at bounding box center [1146, 157] width 62 height 26
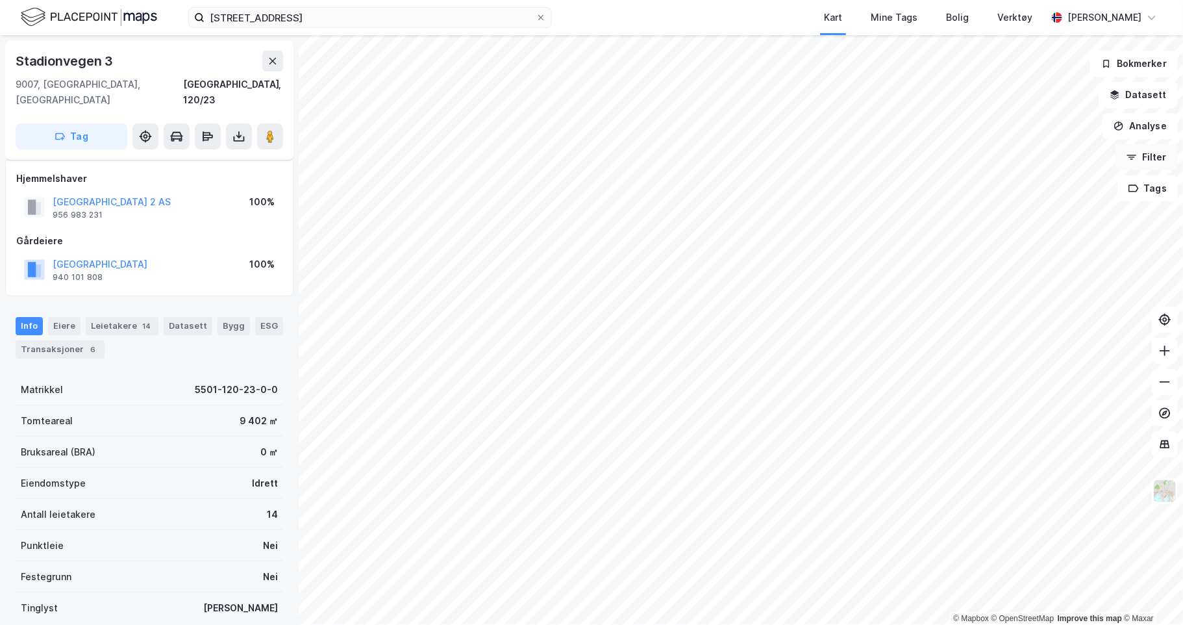
scroll to position [5, 0]
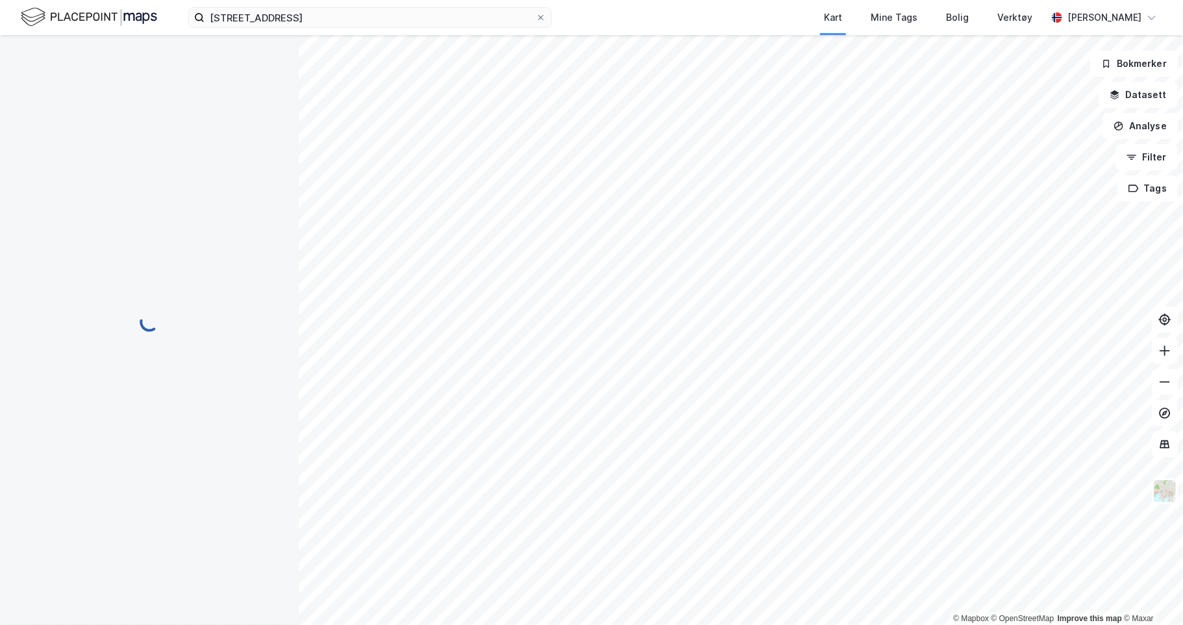
scroll to position [5, 0]
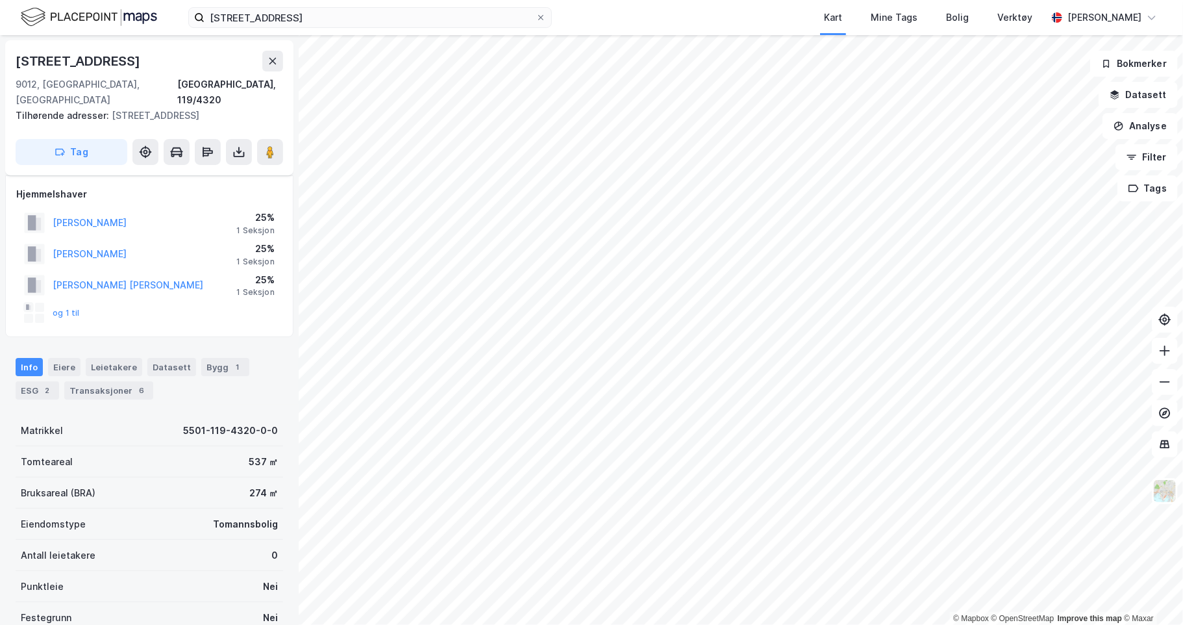
scroll to position [5, 0]
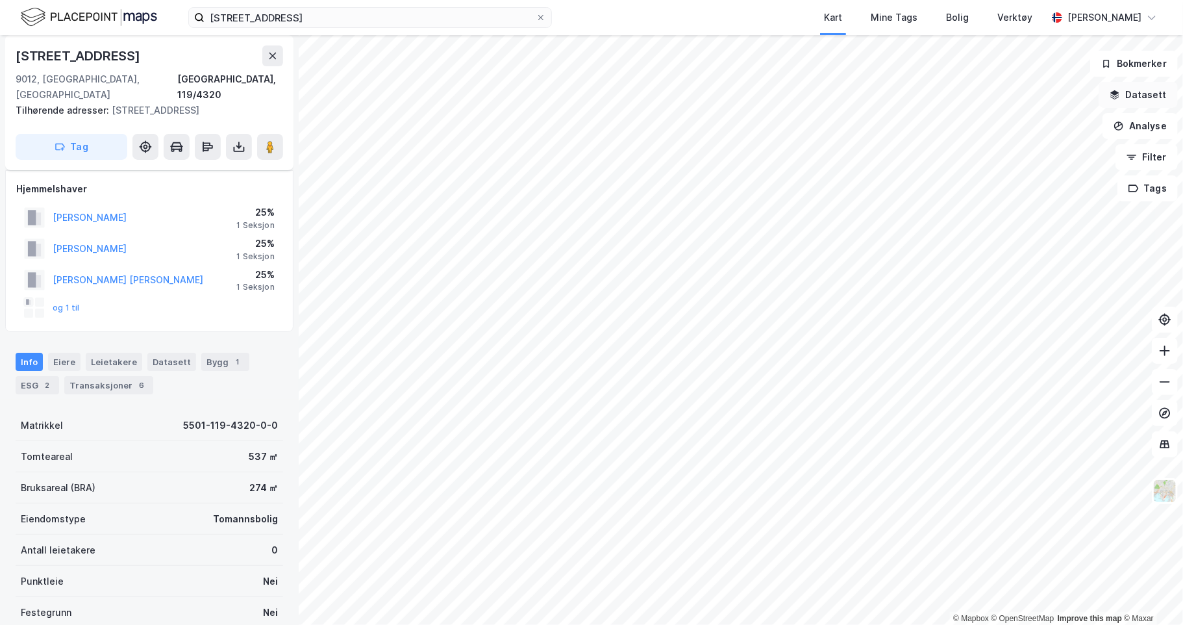
click at [1144, 93] on button "Datasett" at bounding box center [1138, 95] width 79 height 26
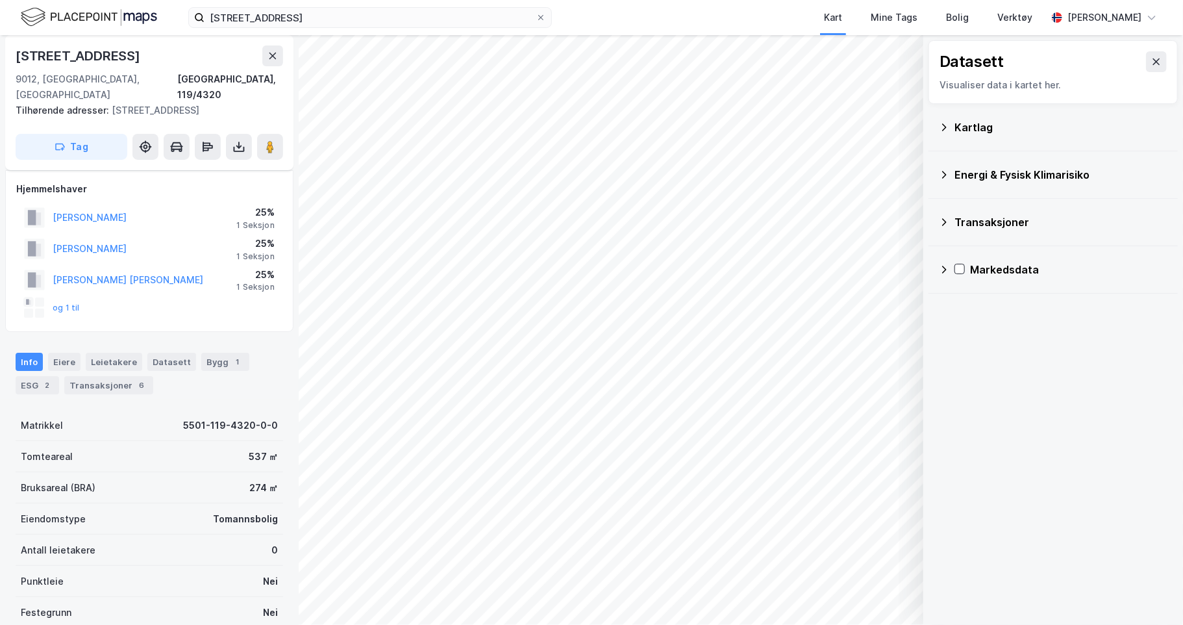
click at [985, 136] on div "Kartlag" at bounding box center [1053, 127] width 229 height 31
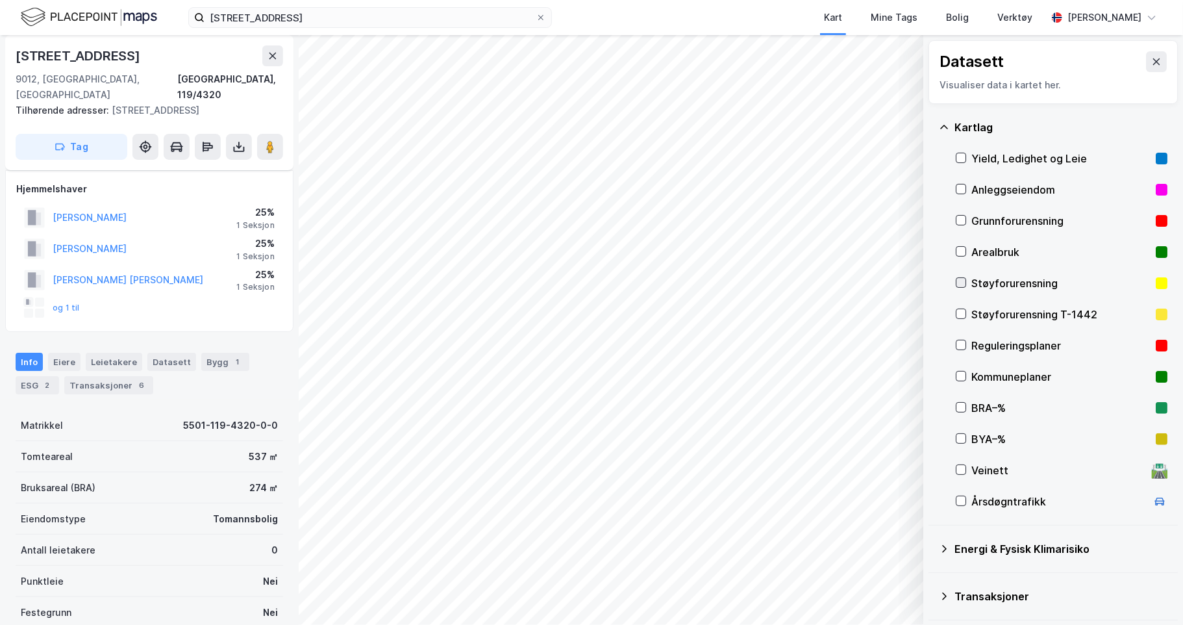
click at [960, 282] on icon at bounding box center [960, 282] width 9 height 9
click at [963, 312] on icon at bounding box center [961, 314] width 7 height 5
click at [964, 314] on icon at bounding box center [960, 313] width 9 height 9
click at [962, 282] on icon at bounding box center [961, 282] width 7 height 5
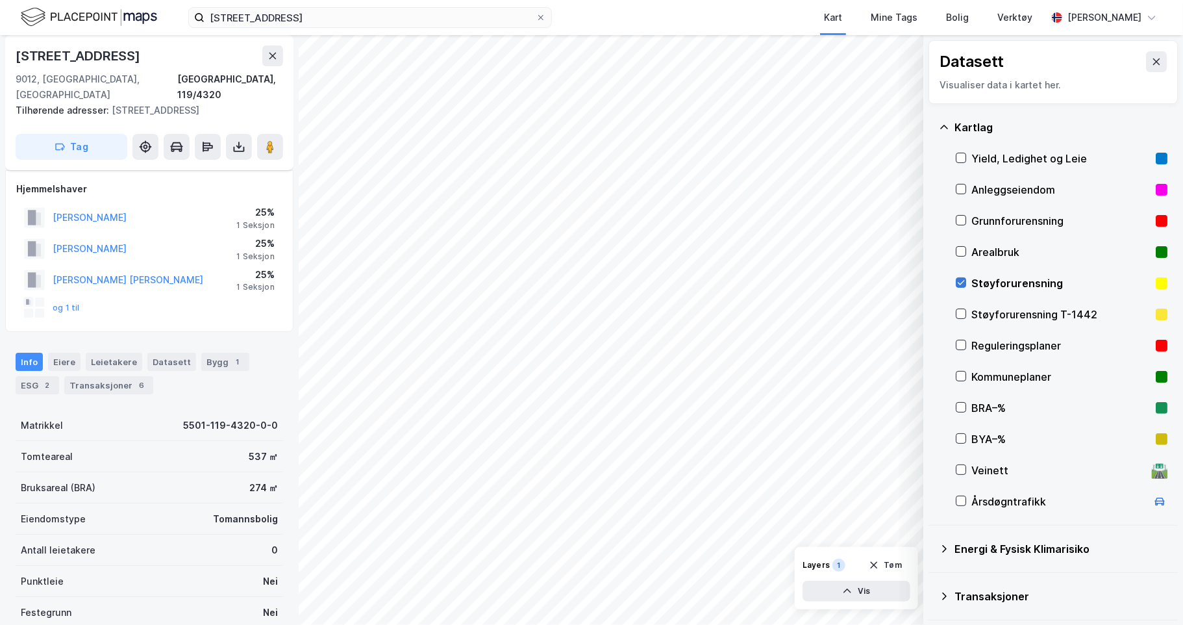
click at [962, 282] on icon at bounding box center [961, 282] width 7 height 5
click at [958, 312] on icon at bounding box center [960, 313] width 9 height 9
click at [961, 341] on icon at bounding box center [960, 344] width 9 height 9
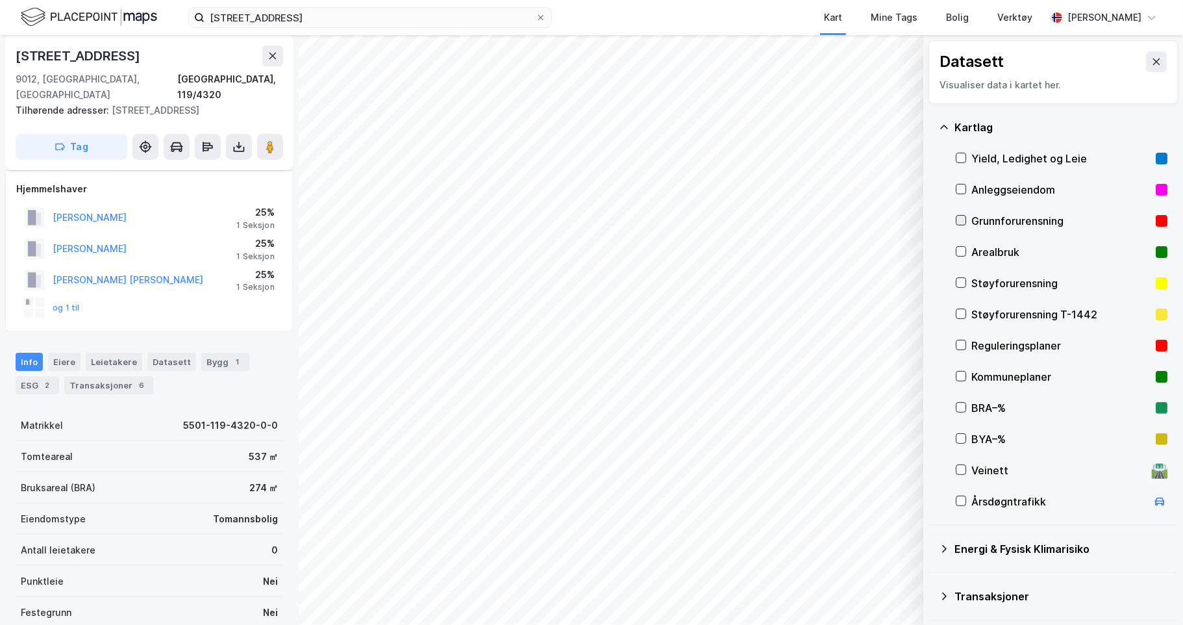
click at [962, 216] on icon at bounding box center [960, 220] width 9 height 9
click at [961, 215] on div at bounding box center [961, 220] width 10 height 10
click at [960, 223] on icon at bounding box center [960, 220] width 9 height 9
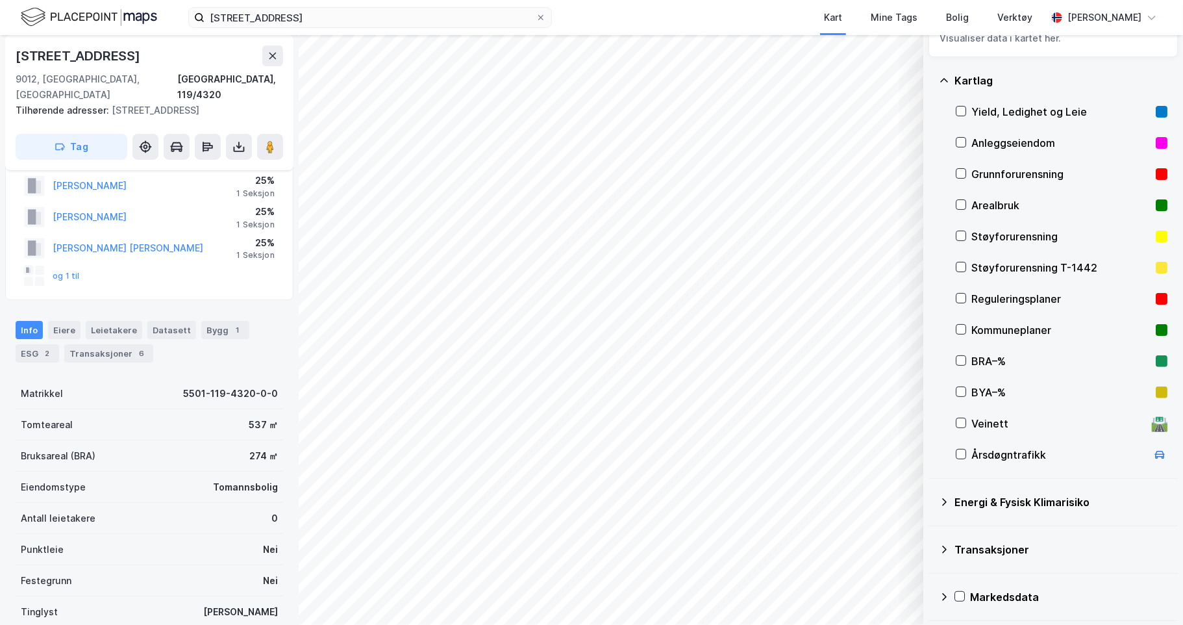
scroll to position [70, 0]
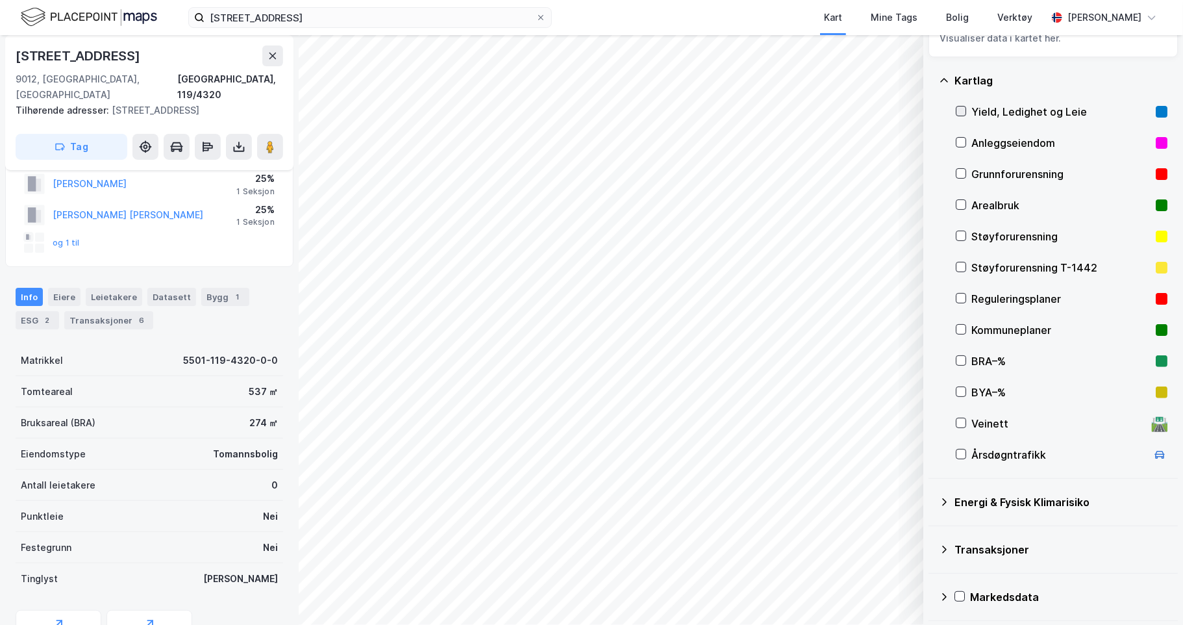
click at [961, 110] on icon at bounding box center [960, 110] width 9 height 9
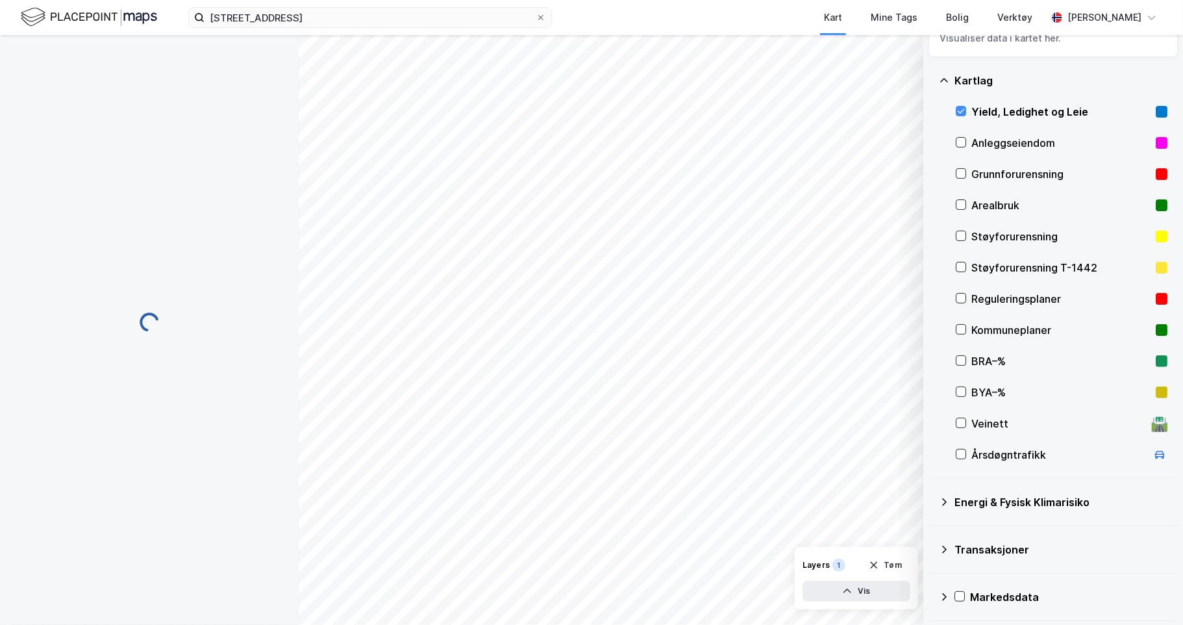
scroll to position [70, 0]
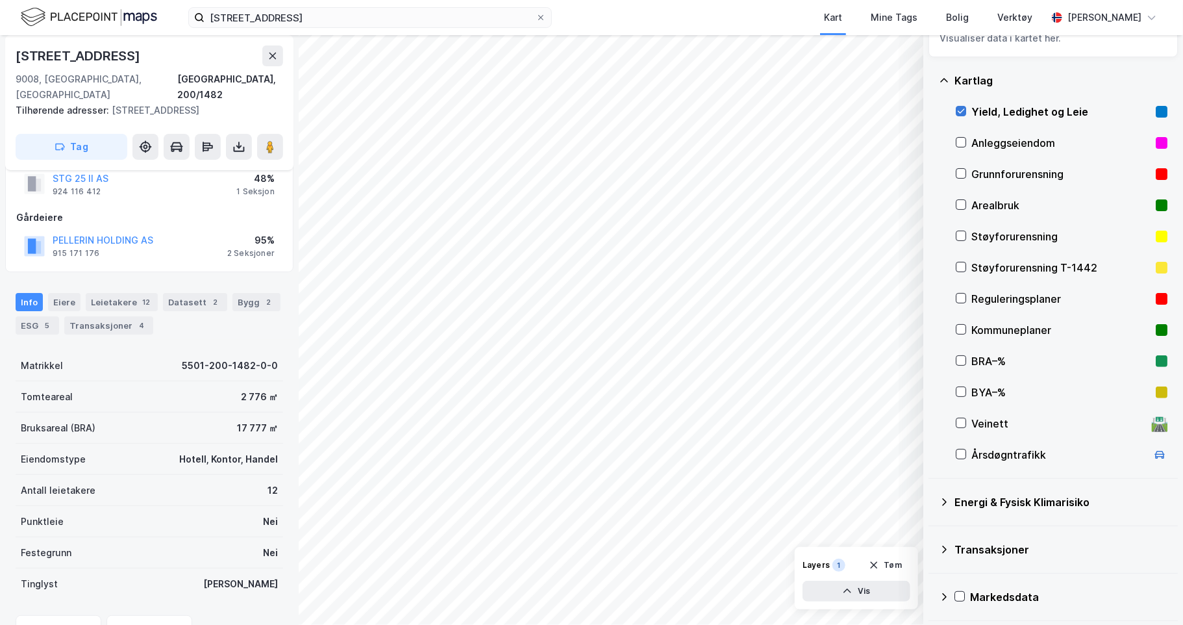
click at [962, 106] on icon at bounding box center [960, 110] width 9 height 9
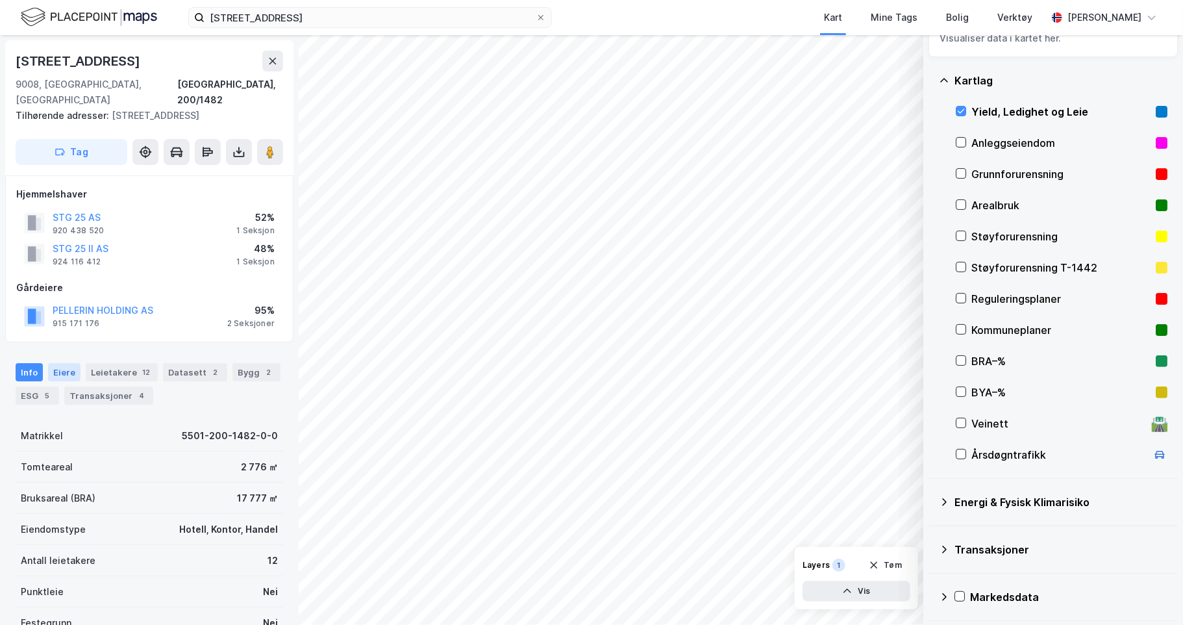
click at [66, 363] on div "Eiere" at bounding box center [64, 372] width 32 height 18
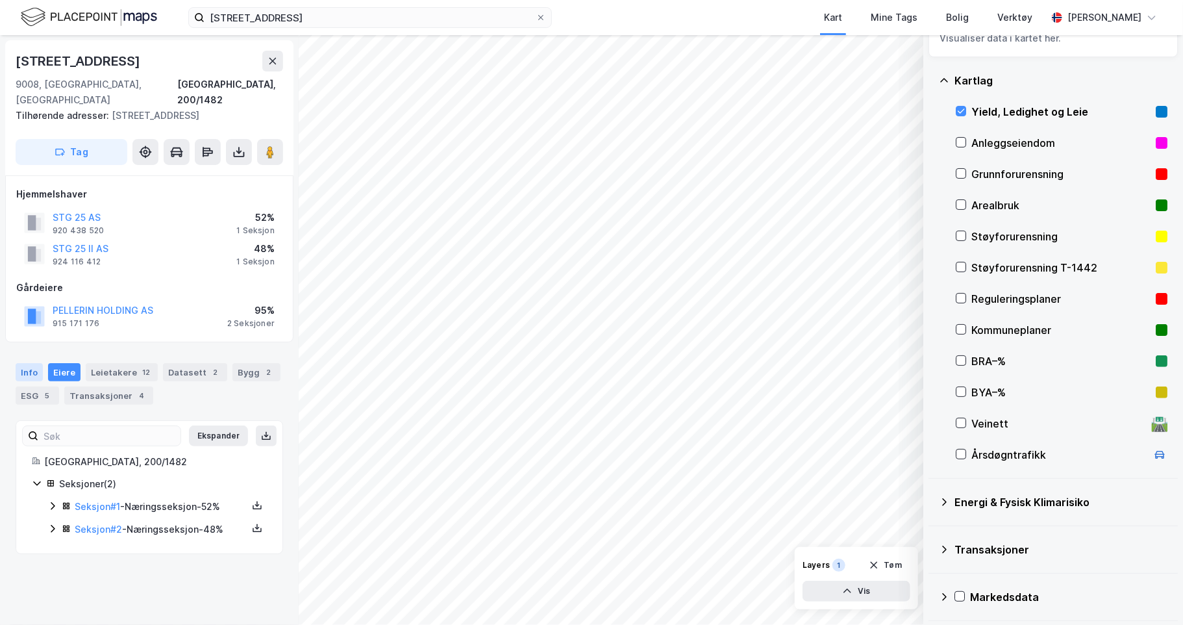
click at [26, 363] on div "Info" at bounding box center [29, 372] width 27 height 18
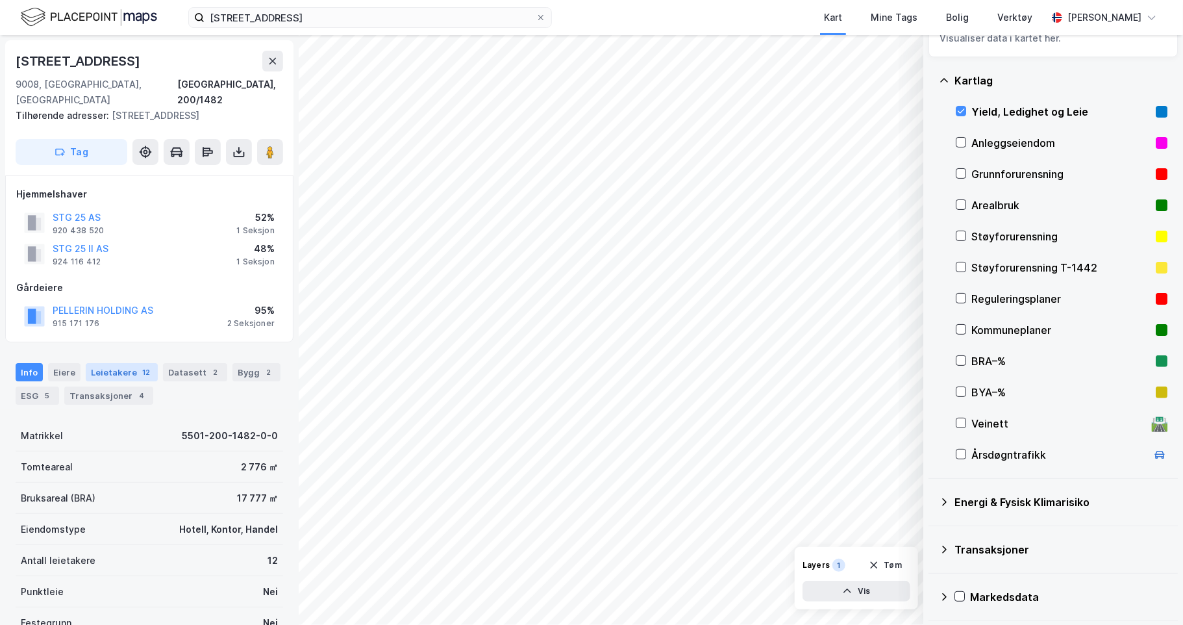
click at [140, 366] on div "12" at bounding box center [146, 372] width 13 height 13
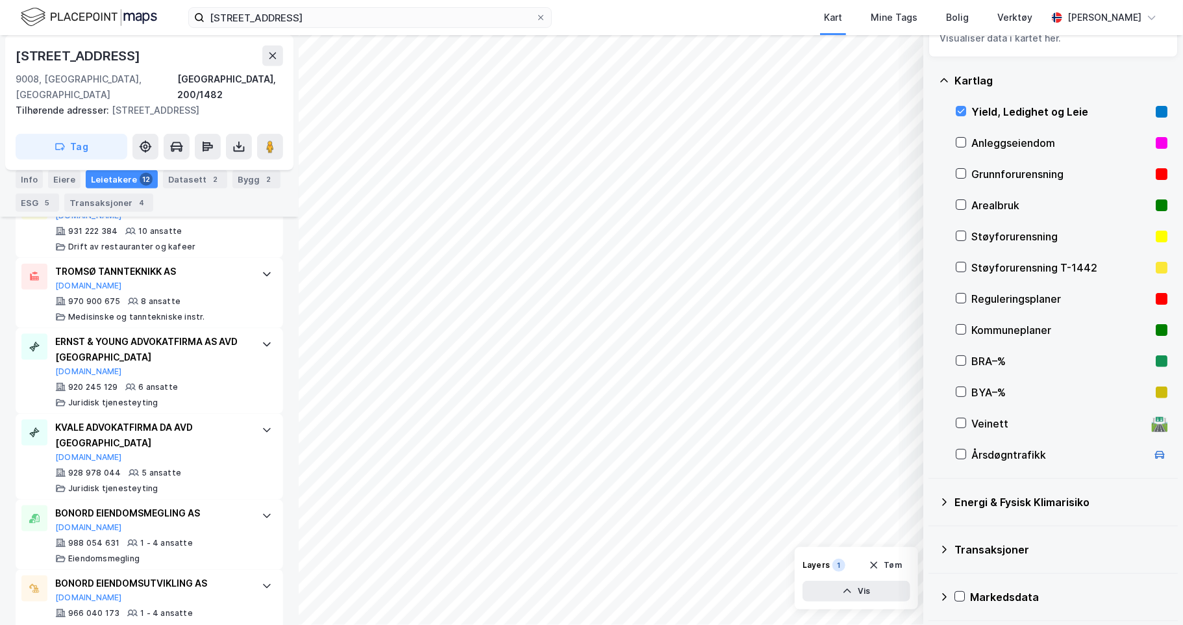
scroll to position [889, 0]
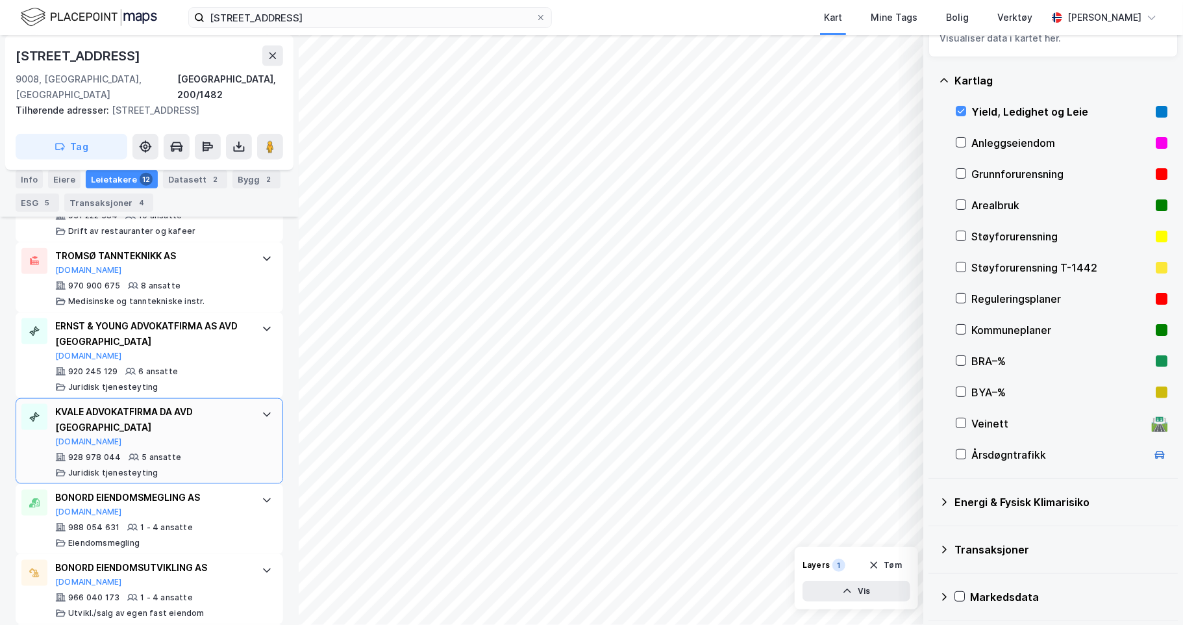
click at [256, 404] on div at bounding box center [266, 414] width 21 height 21
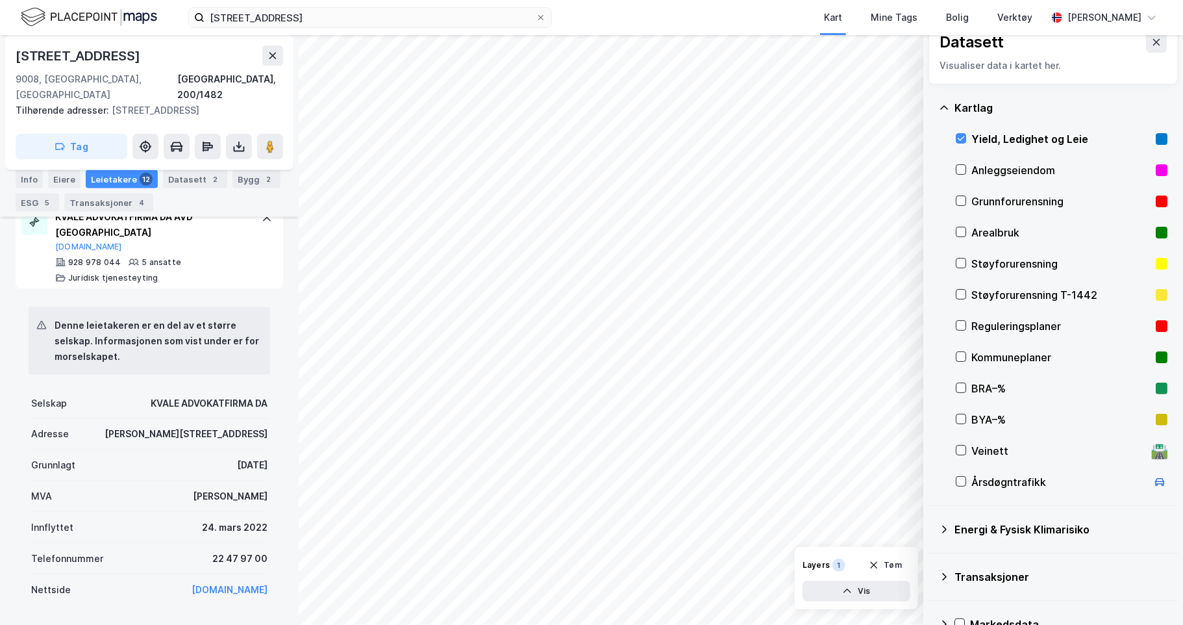
scroll to position [0, 0]
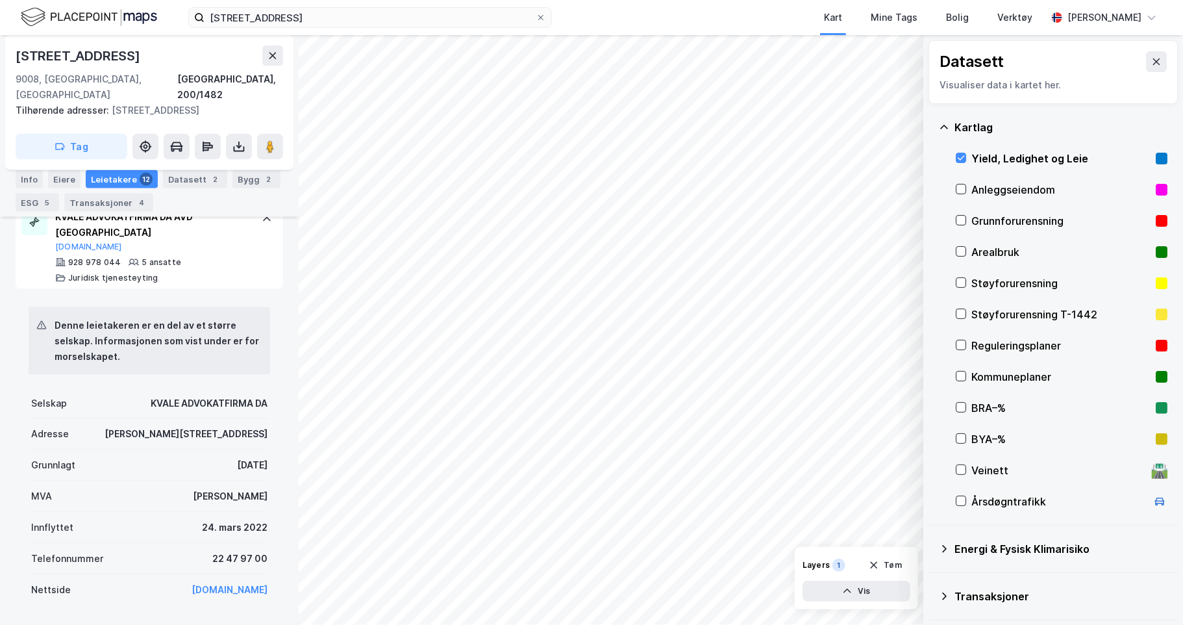
click at [966, 157] on div at bounding box center [961, 158] width 10 height 10
click at [1154, 60] on button at bounding box center [1156, 61] width 21 height 21
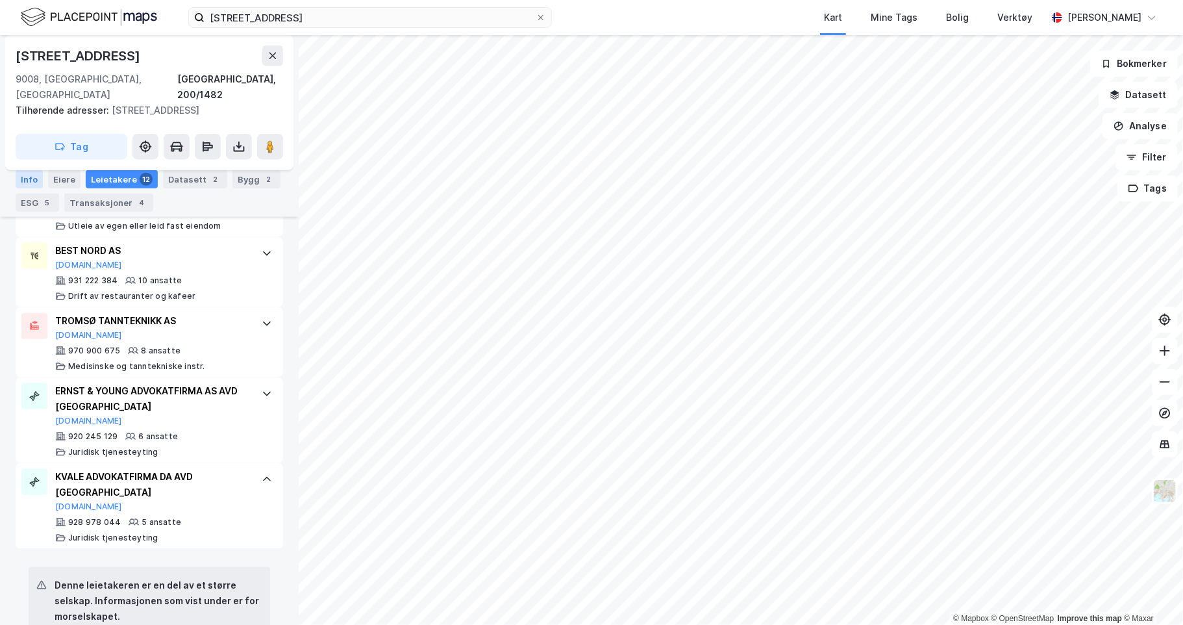
click at [34, 179] on div "Info" at bounding box center [29, 179] width 27 height 18
